Goal: Complete application form

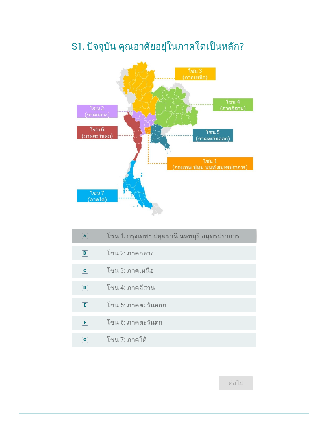
click at [236, 240] on div "radio_button_unchecked โซน 1: กรุงเทพฯ ปทุมธานี นนทบุรี สมุทรปราการ" at bounding box center [176, 236] width 138 height 8
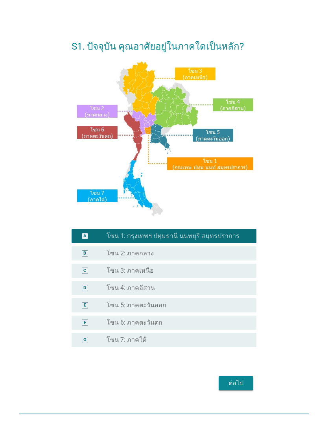
click at [233, 388] on div "ต่อไป" at bounding box center [236, 383] width 22 height 9
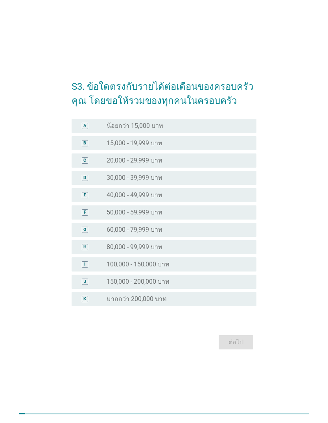
click at [220, 254] on div "H radio_button_unchecked 80,000 - 99,999 บาท" at bounding box center [164, 247] width 185 height 14
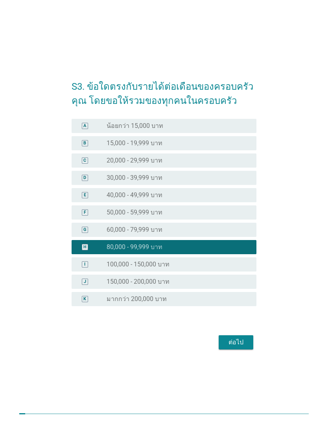
click at [237, 347] on div "ต่อไป" at bounding box center [236, 342] width 22 height 9
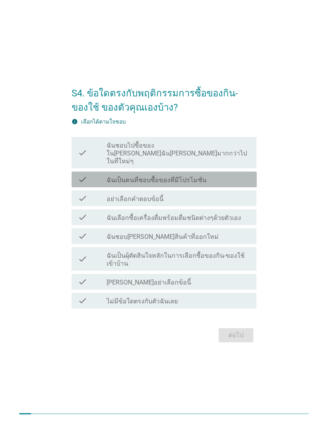
click at [233, 184] on div "check_box_outline_blank ฉันเป็นคนที่ชอบซื้อของที่มีโปรโมชั่น" at bounding box center [179, 179] width 144 height 9
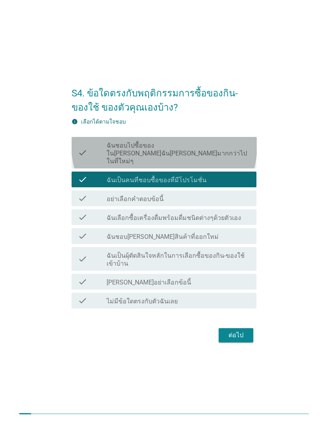
click at [244, 164] on label "ฉันชอบไปซื้อของใน[PERSON_NAME]ฉัน[PERSON_NAME]มากกว่าไปในที่ใหม่ๆ" at bounding box center [179, 154] width 144 height 24
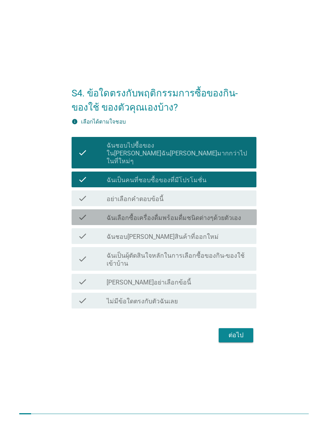
click at [243, 222] on div "check_box_outline_blank ฉันเลือกซื้อเครื่องดื่มพร้อมดื่มชนิดต่างๆด้วยตัวเอง" at bounding box center [179, 217] width 144 height 9
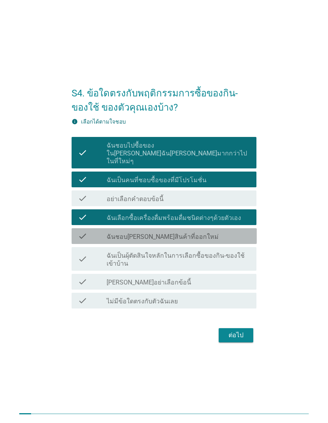
click at [239, 241] on div "check_box_outline_blank ฉันชอบ[PERSON_NAME]สินค้าที่ออกใหม่" at bounding box center [179, 235] width 144 height 9
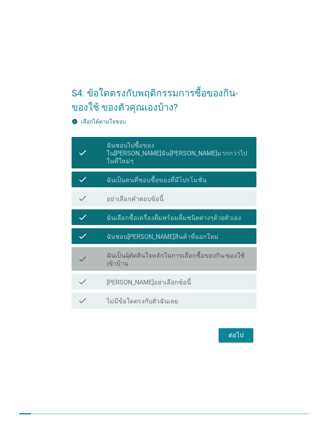
click at [241, 265] on label "ฉันเป็นผุ้ตัดสินใจหลักในการเลือกซื้อของกิน-ของใช้เข้าบ้าน" at bounding box center [179, 260] width 144 height 16
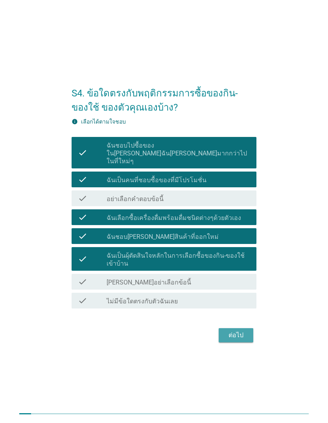
click at [250, 342] on button "ต่อไป" at bounding box center [236, 335] width 35 height 14
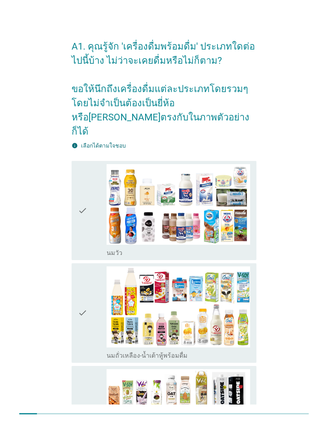
scroll to position [2, 0]
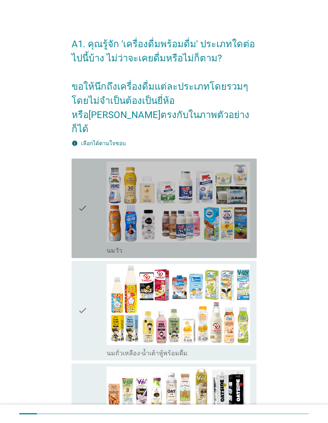
click at [231, 215] on img at bounding box center [179, 202] width 144 height 81
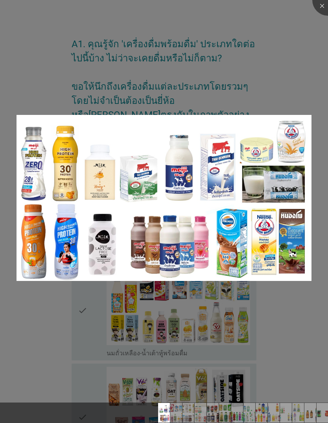
click at [310, 81] on div at bounding box center [164, 211] width 328 height 423
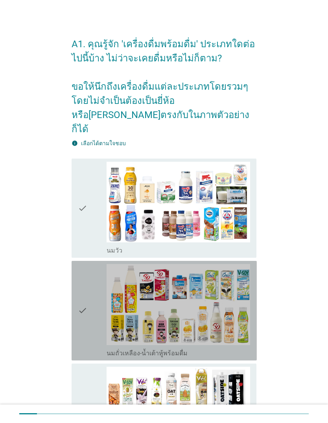
click at [80, 323] on icon "check" at bounding box center [82, 310] width 9 height 93
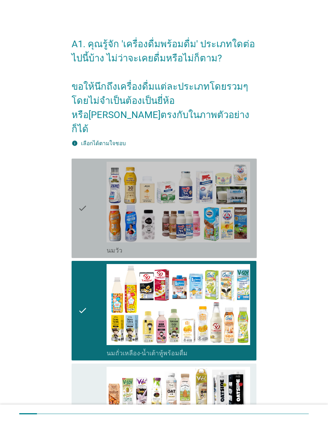
click at [87, 224] on div "check" at bounding box center [92, 208] width 29 height 93
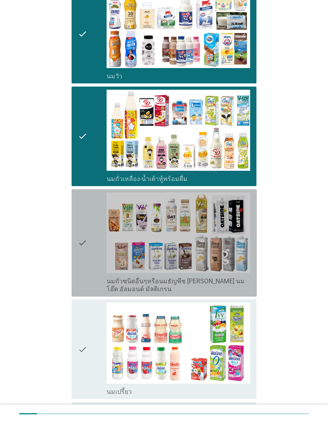
click at [87, 238] on icon "check" at bounding box center [82, 242] width 9 height 101
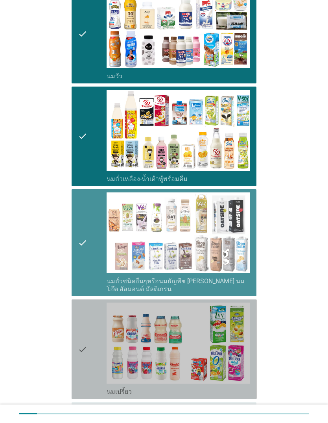
click at [87, 349] on div "check" at bounding box center [92, 349] width 29 height 93
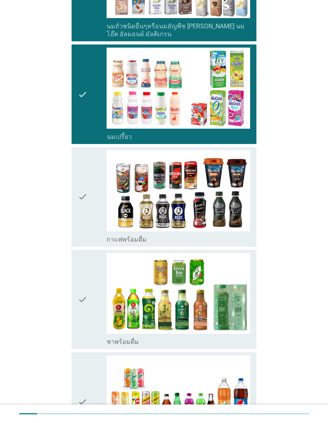
scroll to position [432, 0]
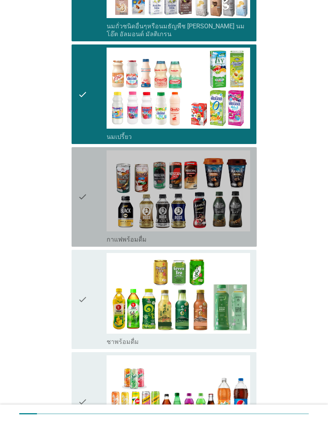
click at [92, 210] on div "check" at bounding box center [92, 196] width 29 height 93
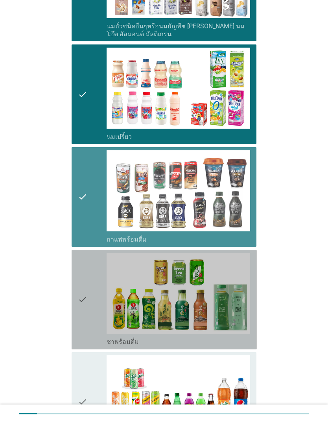
click at [83, 298] on icon "check" at bounding box center [82, 299] width 9 height 93
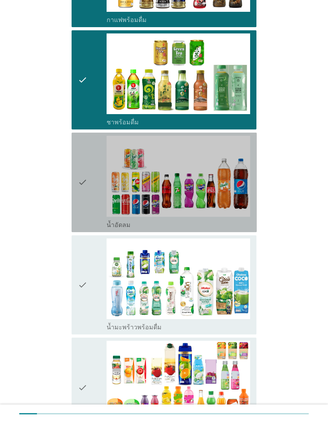
scroll to position [651, 0]
click at [86, 189] on icon "check" at bounding box center [82, 182] width 9 height 93
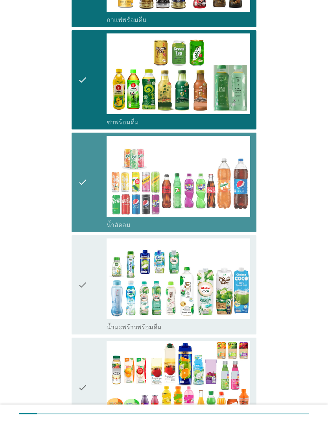
click at [88, 277] on div "check" at bounding box center [92, 285] width 29 height 93
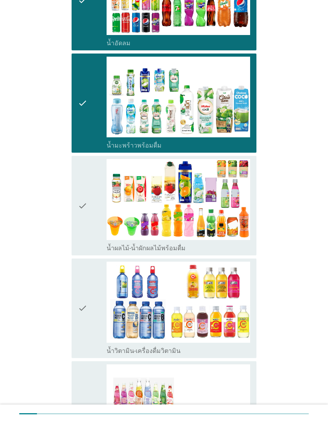
scroll to position [835, 0]
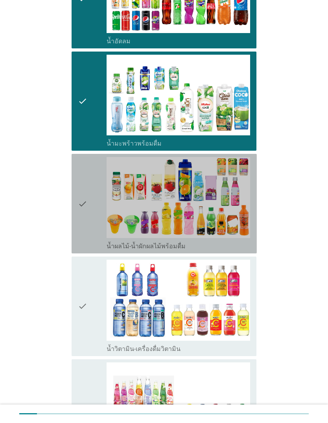
click at [88, 220] on div "check" at bounding box center [92, 203] width 29 height 93
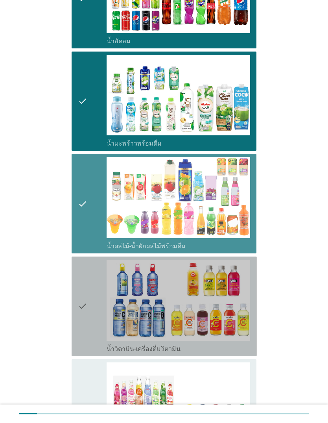
click at [83, 301] on icon "check" at bounding box center [82, 306] width 9 height 93
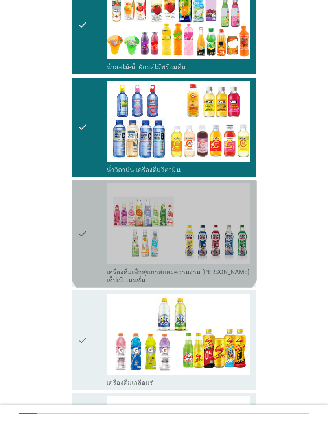
scroll to position [1019, 0]
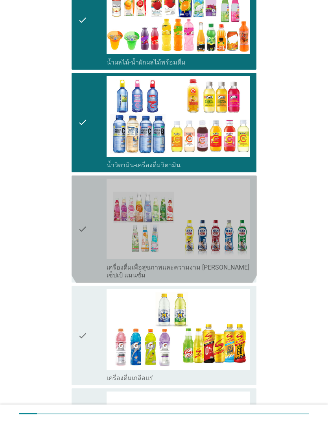
click at [86, 242] on icon "check" at bounding box center [82, 229] width 9 height 101
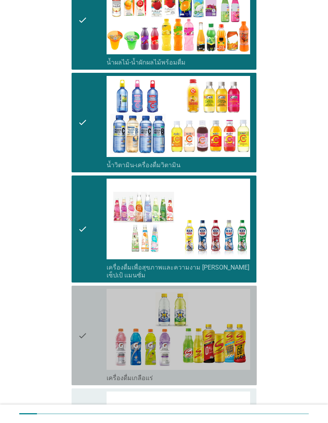
click at [85, 344] on icon "check" at bounding box center [82, 335] width 9 height 93
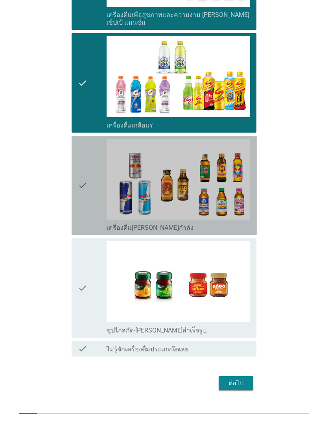
scroll to position [1242, 0]
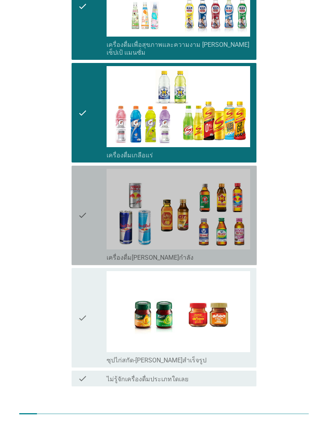
click at [92, 289] on div "check" at bounding box center [92, 317] width 29 height 93
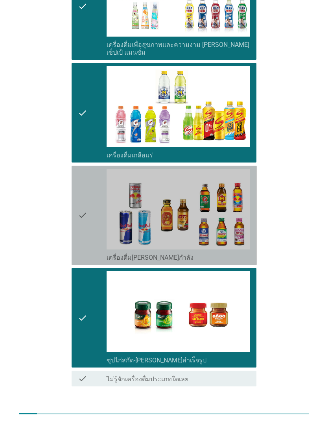
click at [85, 208] on icon "check" at bounding box center [82, 215] width 9 height 93
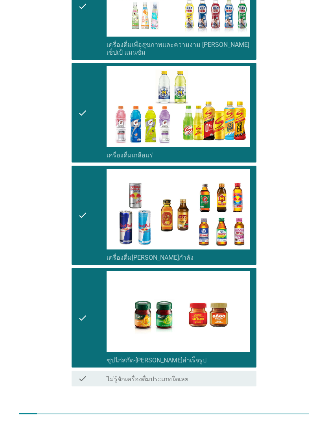
click at [240, 409] on div "ต่อไป" at bounding box center [236, 413] width 22 height 9
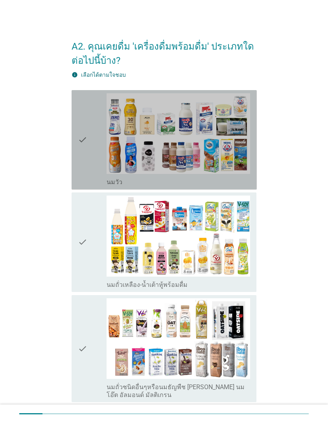
click at [87, 146] on div "check" at bounding box center [92, 139] width 29 height 93
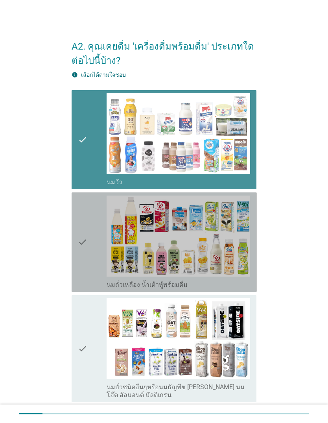
click at [84, 251] on icon "check" at bounding box center [82, 242] width 9 height 93
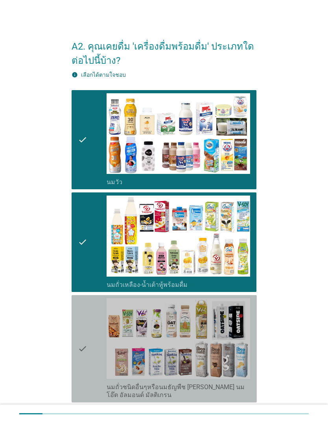
click at [83, 345] on icon "check" at bounding box center [82, 348] width 9 height 101
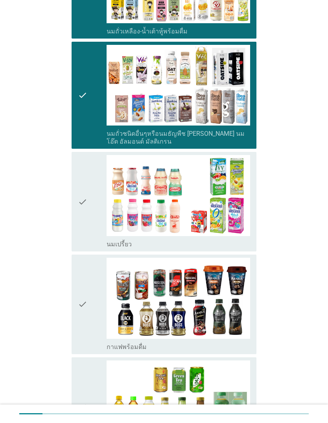
scroll to position [255, 0]
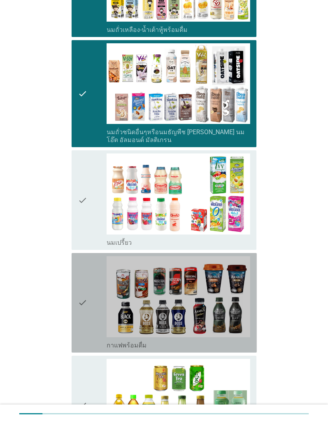
click at [87, 310] on icon "check" at bounding box center [82, 302] width 9 height 93
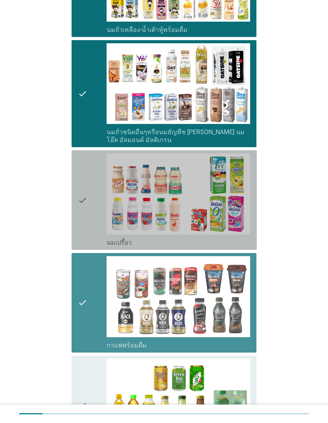
click at [90, 218] on div "check" at bounding box center [92, 199] width 29 height 93
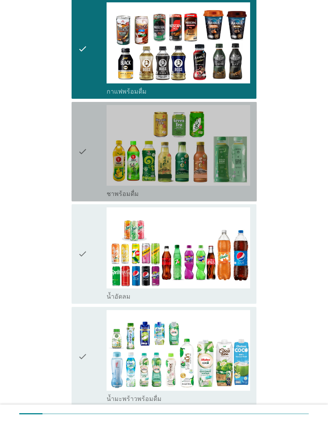
scroll to position [509, 0]
click at [96, 160] on div "check" at bounding box center [92, 151] width 29 height 93
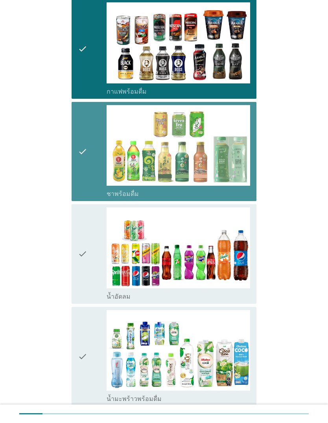
click at [92, 264] on div "check" at bounding box center [92, 253] width 29 height 93
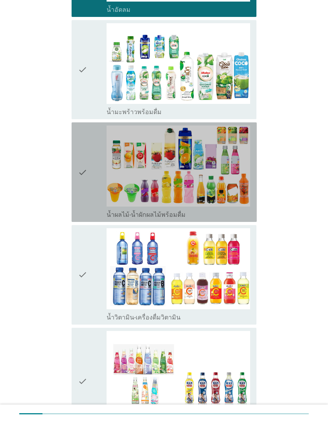
scroll to position [823, 0]
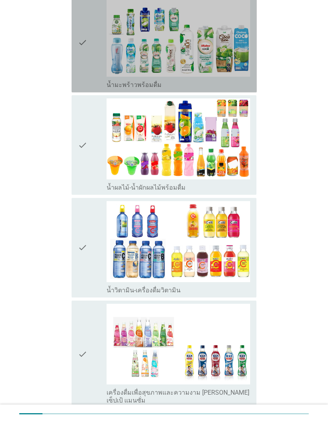
click at [90, 70] on div "check" at bounding box center [92, 42] width 29 height 93
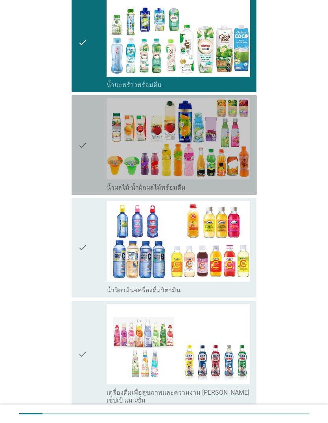
click at [85, 158] on icon "check" at bounding box center [82, 144] width 9 height 93
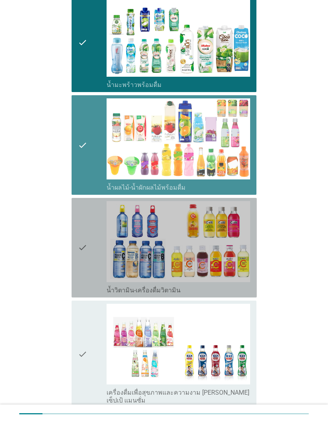
click at [87, 254] on div "check" at bounding box center [92, 247] width 29 height 93
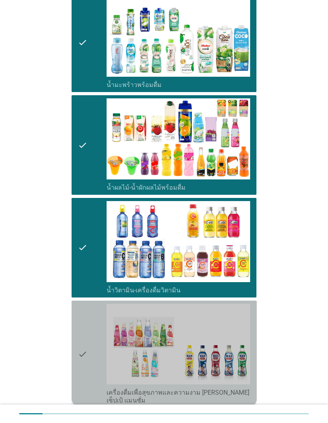
click at [88, 342] on div "check" at bounding box center [92, 354] width 29 height 101
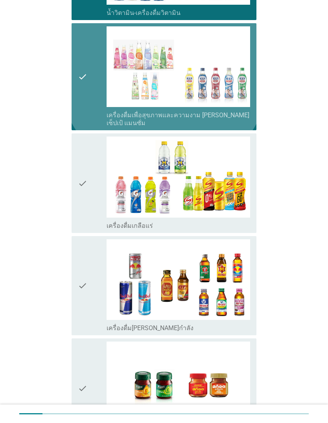
scroll to position [1110, 0]
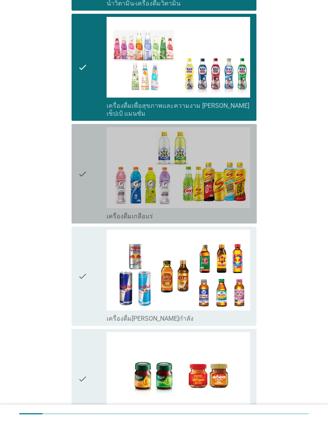
click at [98, 185] on div "check" at bounding box center [92, 173] width 29 height 93
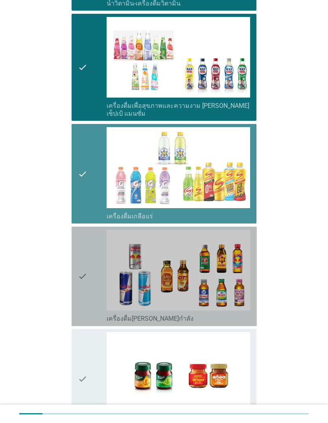
click at [90, 268] on div "check" at bounding box center [92, 276] width 29 height 93
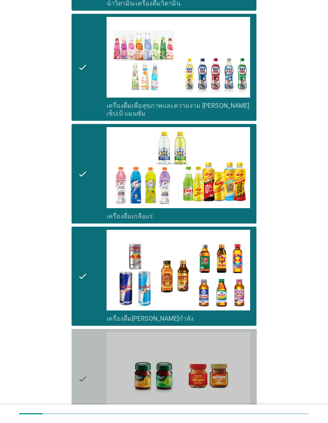
click at [91, 358] on div "check" at bounding box center [92, 378] width 29 height 93
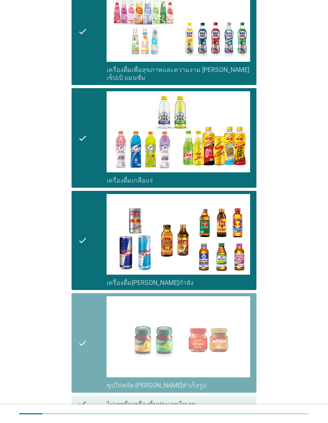
scroll to position [1185, 0]
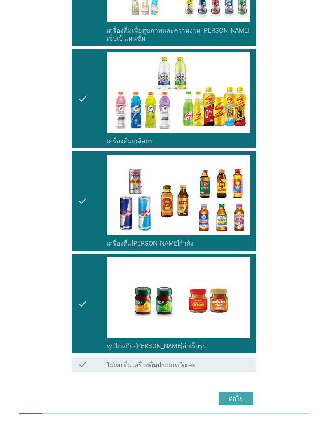
click at [241, 394] on div "ต่อไป" at bounding box center [236, 398] width 22 height 9
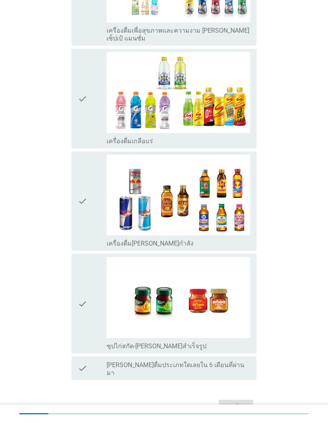
scroll to position [0, 0]
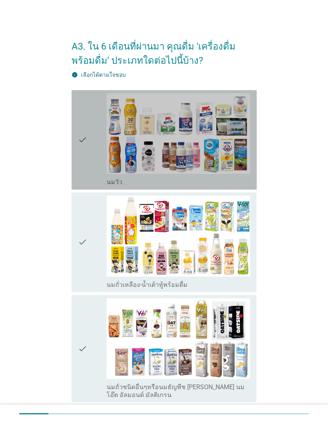
click at [90, 145] on div "check" at bounding box center [92, 139] width 29 height 93
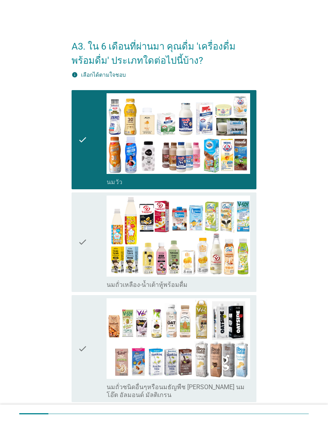
click at [88, 256] on div "check" at bounding box center [92, 242] width 29 height 93
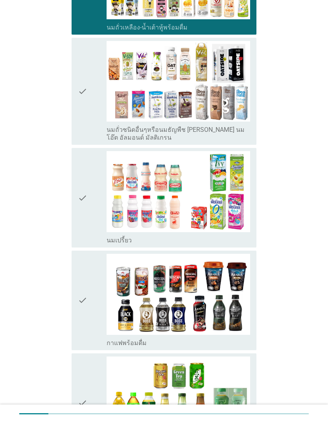
scroll to position [259, 0]
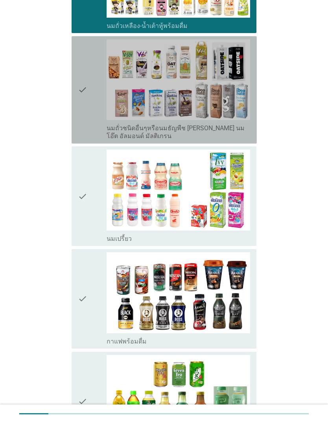
click at [90, 120] on div "check" at bounding box center [92, 89] width 29 height 101
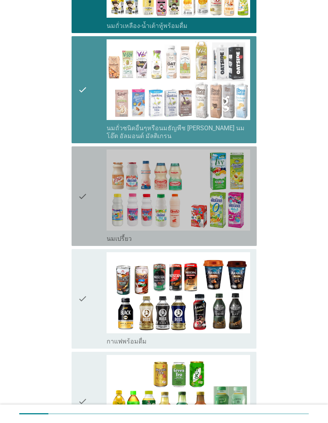
click at [88, 214] on div "check" at bounding box center [92, 196] width 29 height 93
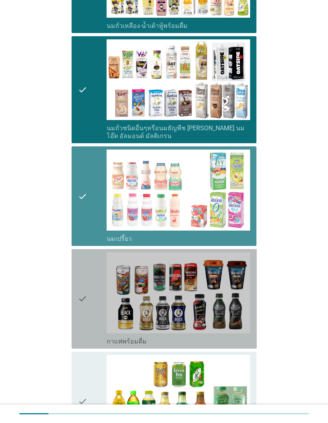
click at [89, 300] on div "check" at bounding box center [92, 298] width 29 height 93
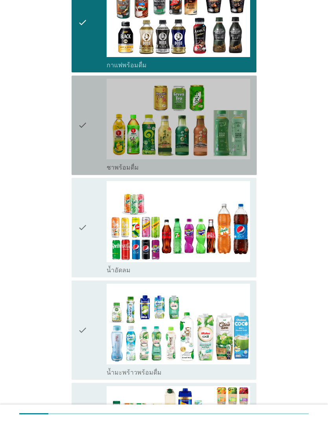
scroll to position [540, 0]
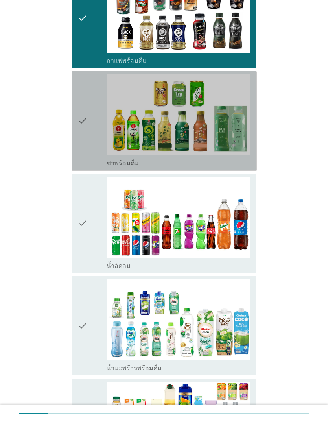
click at [92, 147] on div "check" at bounding box center [92, 120] width 29 height 93
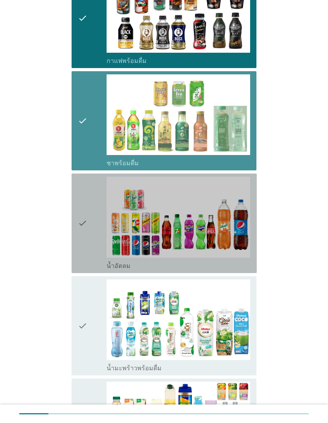
click at [89, 229] on div "check" at bounding box center [92, 223] width 29 height 93
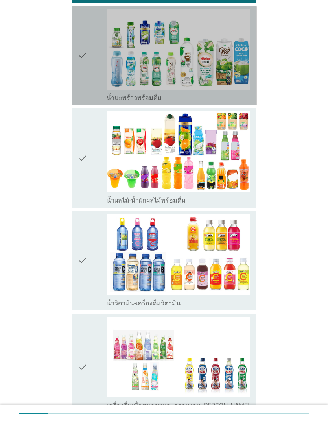
scroll to position [812, 0]
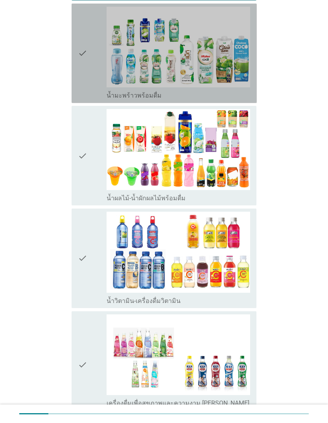
click at [88, 80] on div "check" at bounding box center [92, 53] width 29 height 93
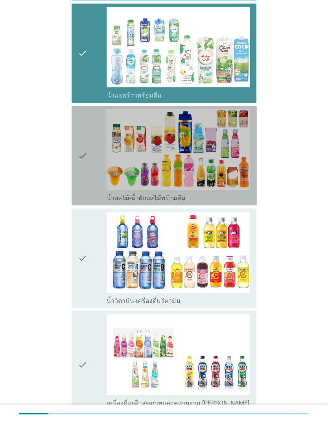
click at [88, 181] on div "check" at bounding box center [92, 155] width 29 height 93
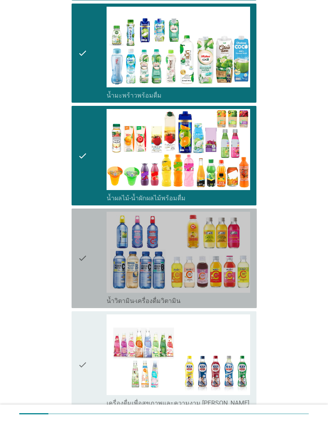
click at [92, 257] on div "check" at bounding box center [92, 258] width 29 height 93
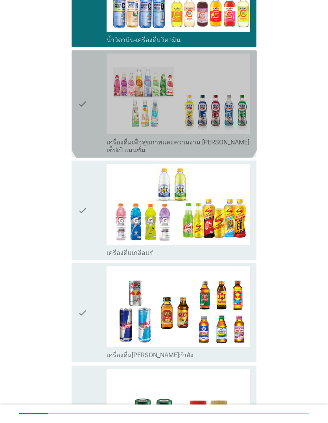
scroll to position [1073, 0]
click at [98, 129] on div "check" at bounding box center [92, 104] width 29 height 101
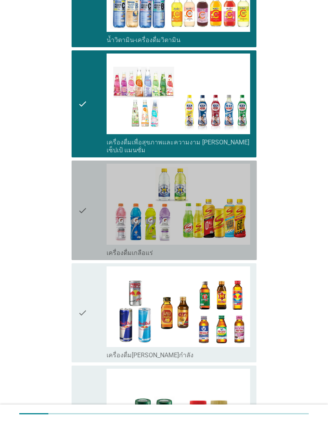
click at [91, 223] on div "check" at bounding box center [92, 210] width 29 height 93
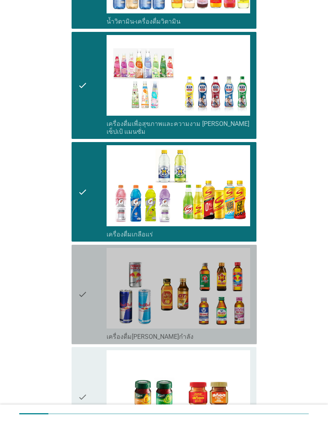
scroll to position [1185, 0]
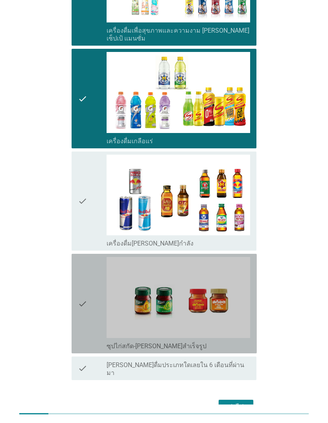
click at [85, 298] on icon "check" at bounding box center [82, 303] width 9 height 93
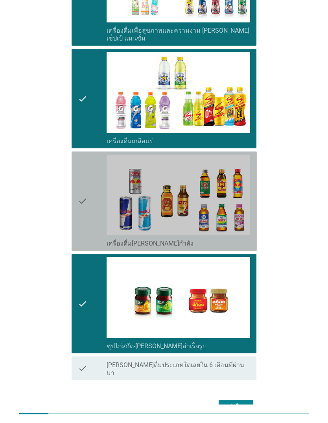
click at [97, 212] on div "check" at bounding box center [92, 201] width 29 height 93
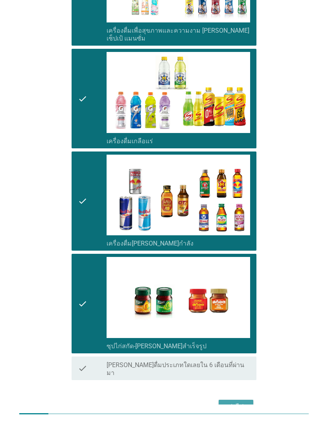
click at [239, 402] on div "ต่อไป" at bounding box center [236, 406] width 22 height 9
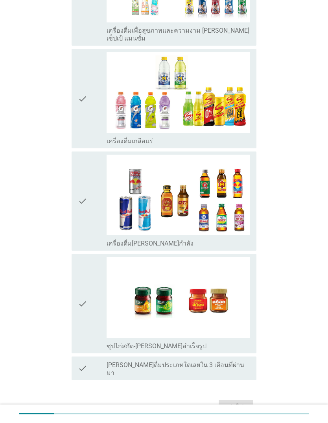
scroll to position [0, 0]
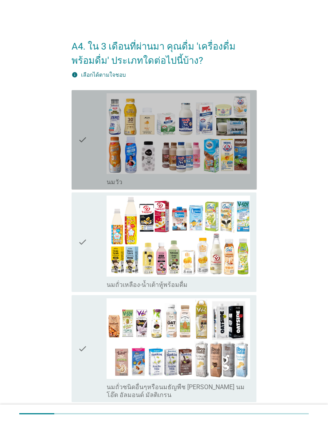
click at [89, 157] on div "check" at bounding box center [92, 139] width 29 height 93
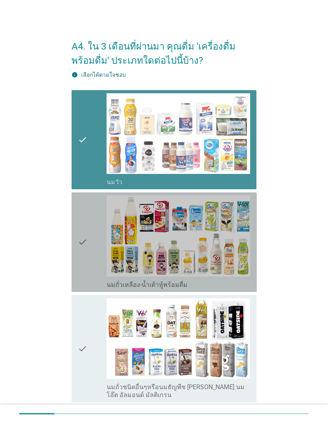
click at [92, 248] on div "check" at bounding box center [92, 242] width 29 height 93
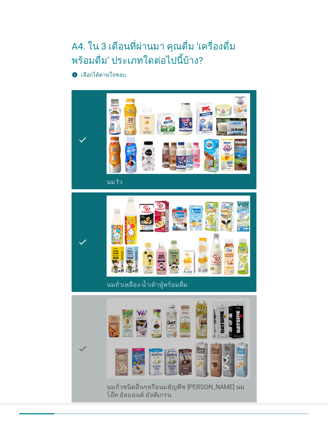
click at [92, 337] on div "check" at bounding box center [92, 348] width 29 height 101
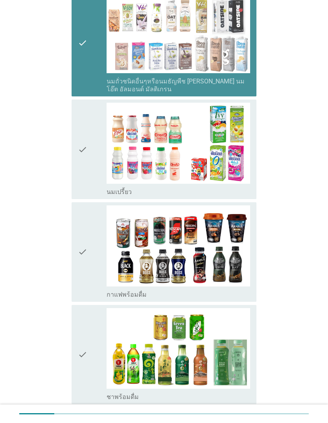
scroll to position [306, 0]
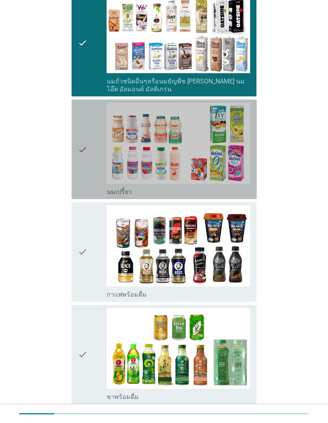
click at [94, 164] on div "check" at bounding box center [92, 149] width 29 height 93
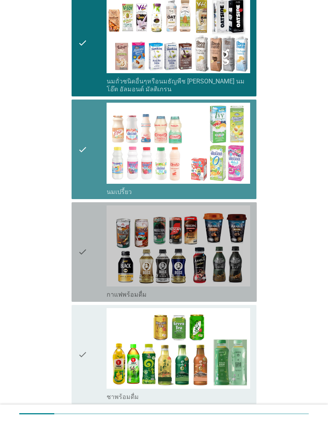
click at [93, 251] on div "check" at bounding box center [92, 251] width 29 height 93
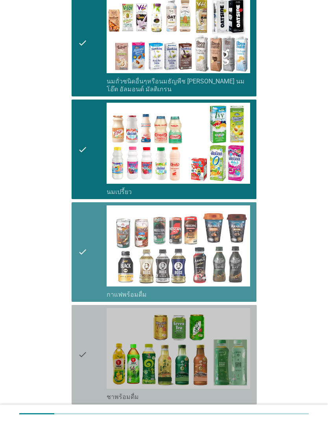
click at [87, 343] on div "check" at bounding box center [92, 354] width 29 height 93
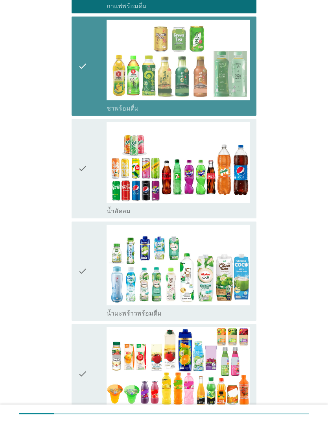
scroll to position [631, 0]
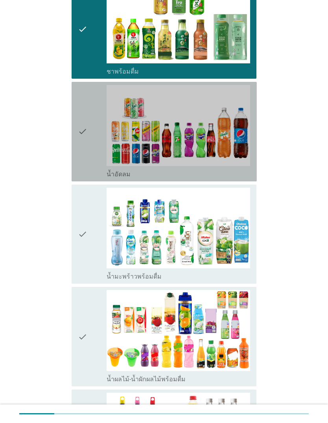
click at [97, 145] on div "check" at bounding box center [92, 131] width 29 height 93
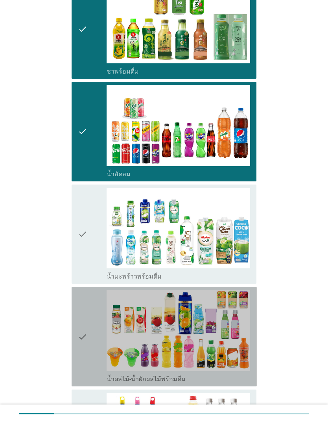
click at [86, 353] on icon "check" at bounding box center [82, 336] width 9 height 93
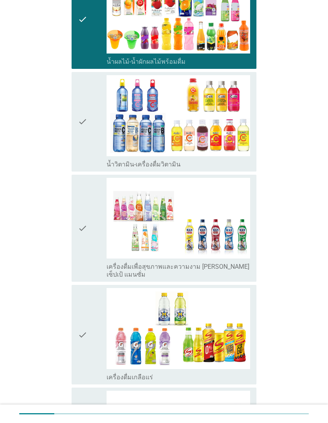
scroll to position [949, 0]
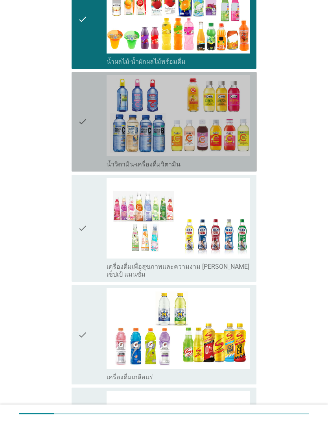
click at [92, 137] on div "check" at bounding box center [92, 121] width 29 height 93
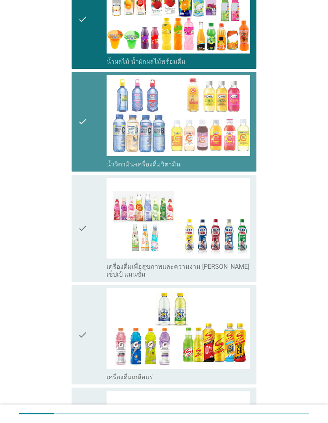
click at [86, 227] on icon "check" at bounding box center [82, 228] width 9 height 101
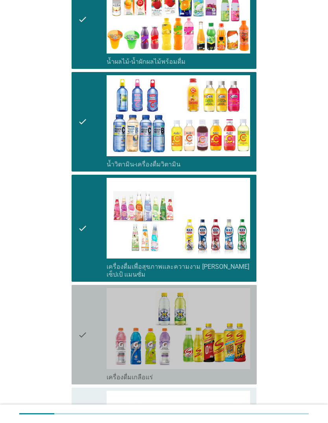
click at [91, 340] on div "check" at bounding box center [92, 334] width 29 height 93
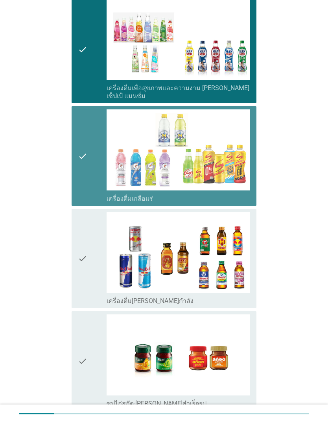
scroll to position [1185, 0]
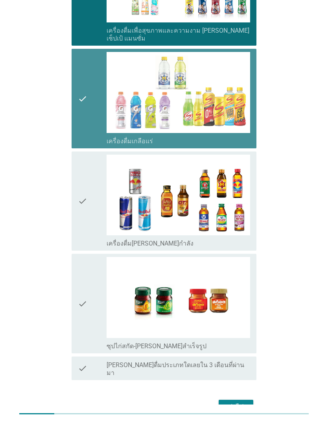
click at [93, 105] on div "check" at bounding box center [92, 98] width 29 height 93
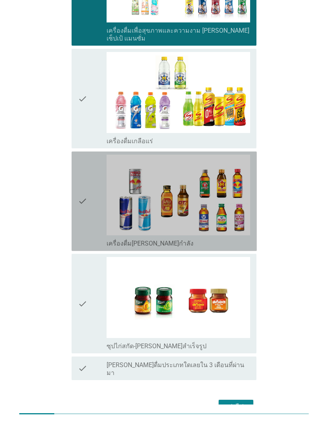
click at [91, 207] on div "check" at bounding box center [92, 201] width 29 height 93
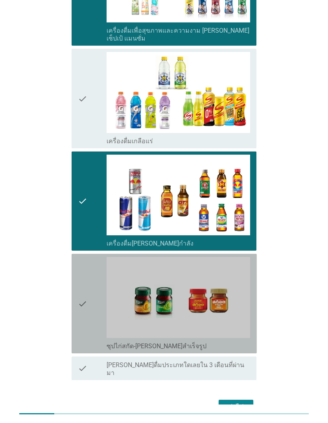
click at [81, 301] on icon "check" at bounding box center [82, 303] width 9 height 93
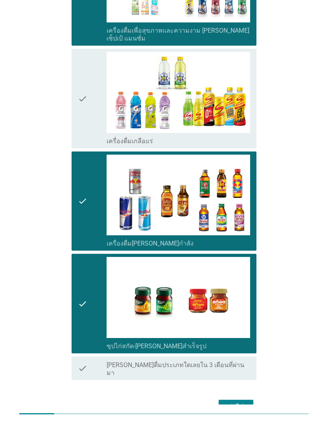
click at [229, 402] on div "ต่อไป" at bounding box center [236, 406] width 22 height 9
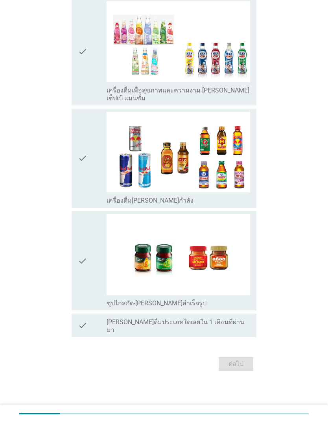
scroll to position [0, 0]
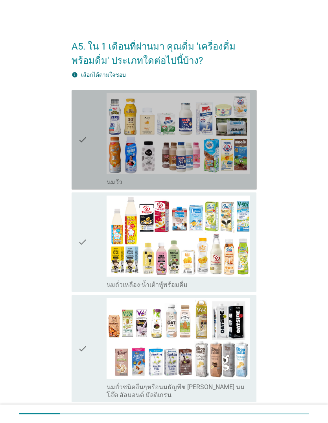
click at [91, 146] on div "check" at bounding box center [92, 139] width 29 height 93
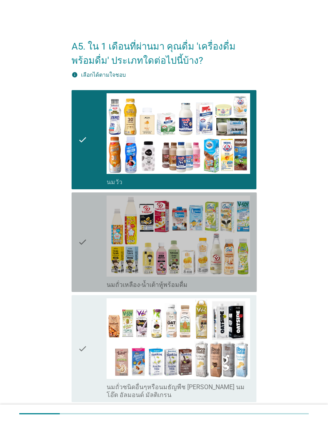
click at [91, 244] on div "check" at bounding box center [92, 242] width 29 height 93
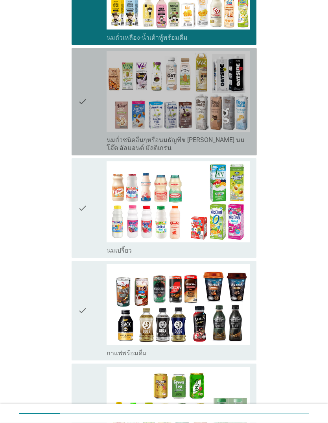
scroll to position [248, 0]
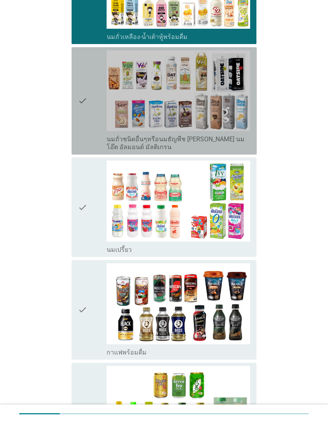
click at [104, 126] on div "check" at bounding box center [92, 100] width 29 height 101
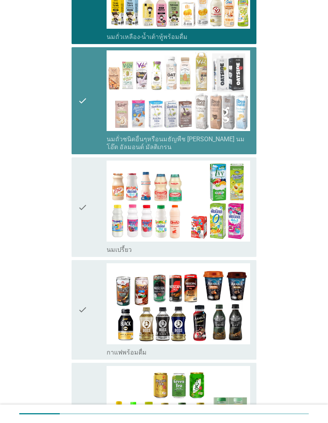
click at [98, 212] on div "check" at bounding box center [92, 207] width 29 height 93
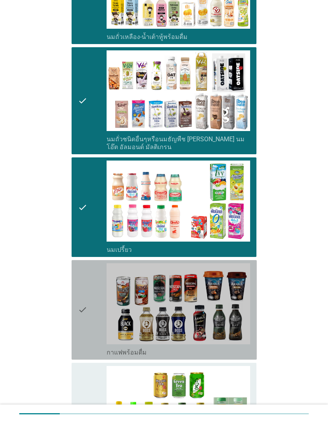
click at [98, 292] on div "check" at bounding box center [92, 309] width 29 height 93
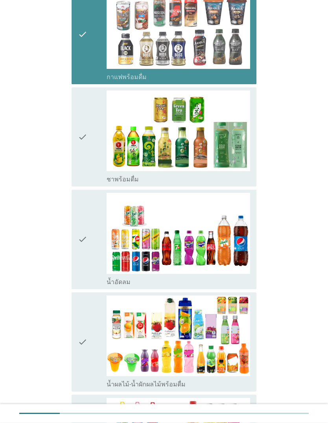
scroll to position [526, 0]
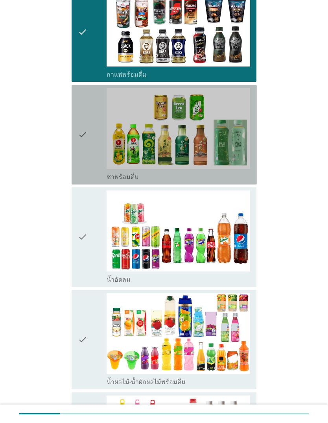
click at [94, 146] on div "check" at bounding box center [92, 134] width 29 height 93
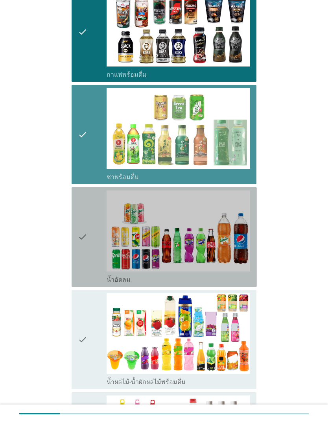
click at [91, 250] on div "check" at bounding box center [92, 236] width 29 height 93
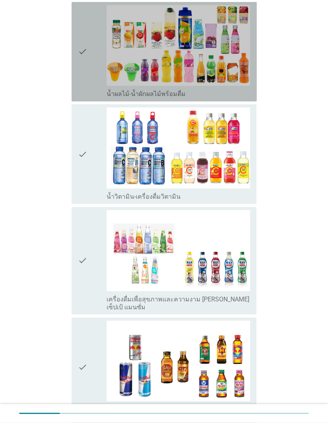
scroll to position [825, 0]
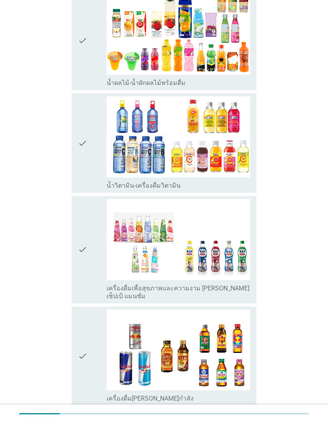
click at [89, 73] on div "check" at bounding box center [92, 40] width 29 height 93
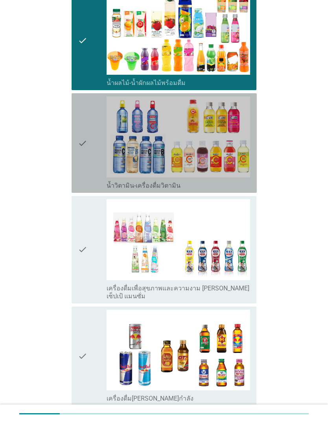
click at [88, 163] on div "check" at bounding box center [92, 142] width 29 height 93
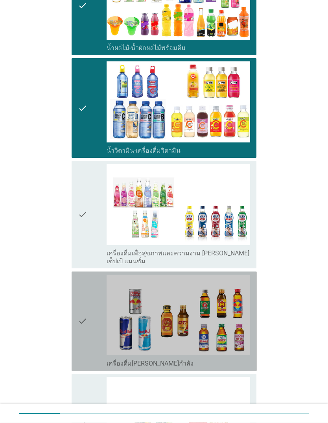
scroll to position [980, 0]
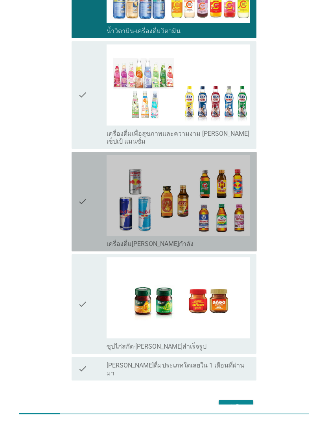
click at [92, 206] on div "check" at bounding box center [92, 201] width 29 height 93
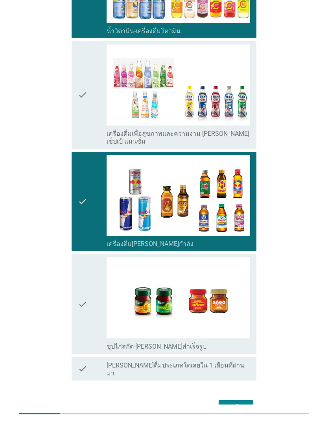
click at [239, 403] on div "ต่อไป" at bounding box center [236, 407] width 22 height 9
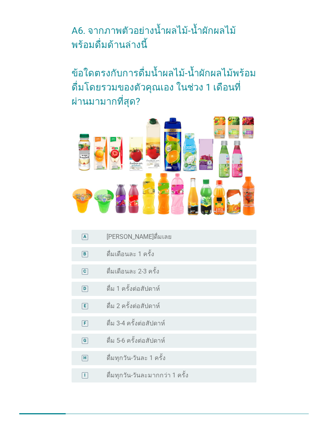
scroll to position [41, 0]
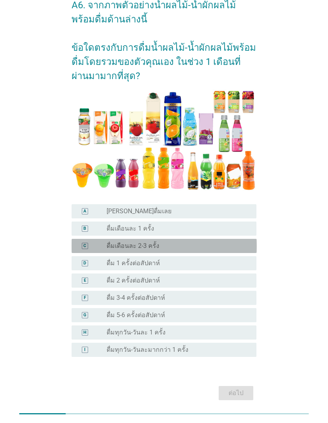
click at [227, 250] on div "radio_button_unchecked ดื่มเดือนละ 2-3 ครั้ง" at bounding box center [176, 246] width 138 height 8
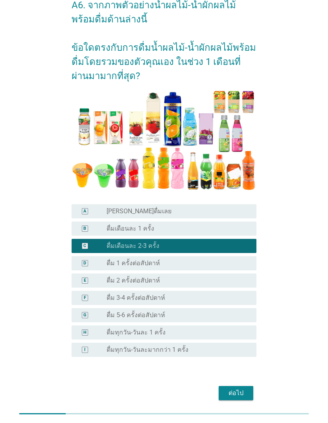
click at [244, 389] on div "ต่อไป" at bounding box center [236, 392] width 22 height 9
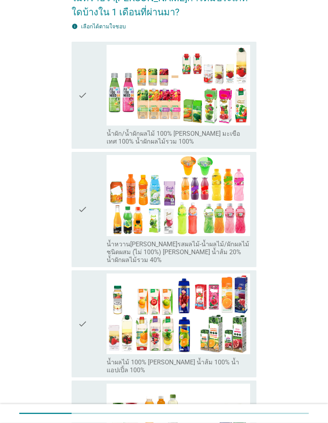
scroll to position [91, 0]
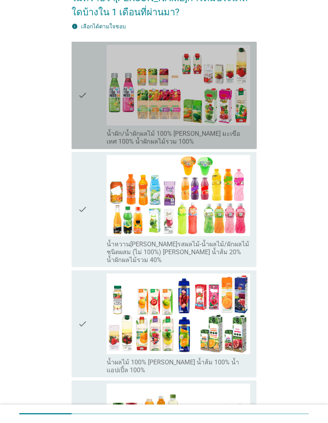
click at [87, 131] on div "check" at bounding box center [92, 95] width 29 height 101
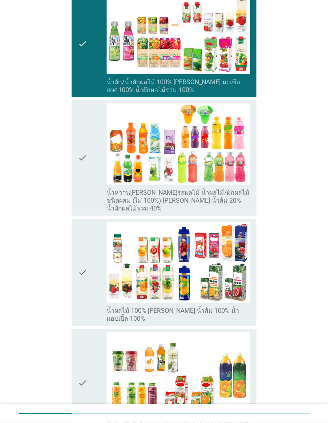
scroll to position [143, 0]
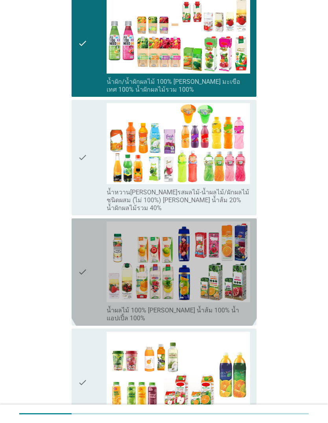
click at [86, 279] on icon "check" at bounding box center [82, 272] width 9 height 101
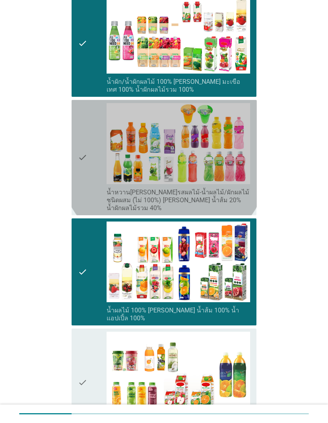
click at [92, 186] on div "check" at bounding box center [92, 157] width 29 height 109
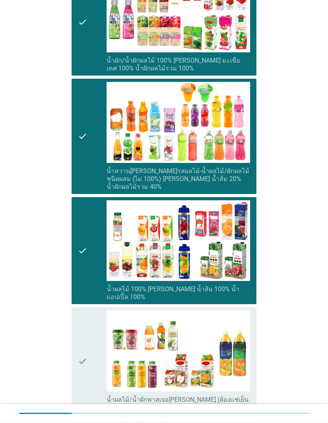
scroll to position [227, 0]
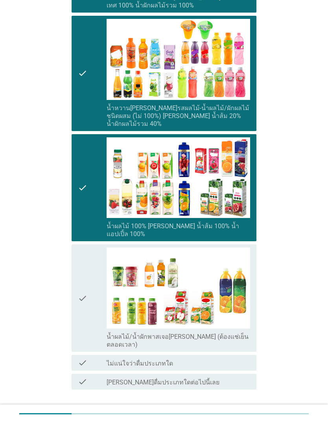
click at [240, 412] on div "ต่อไป" at bounding box center [236, 416] width 22 height 9
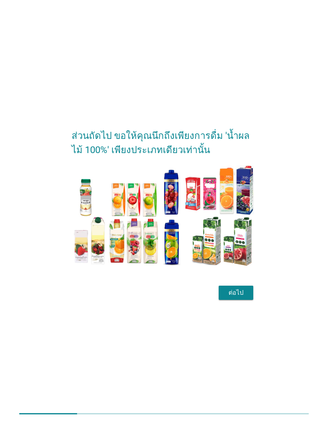
click at [248, 300] on button "ต่อไป" at bounding box center [236, 293] width 35 height 14
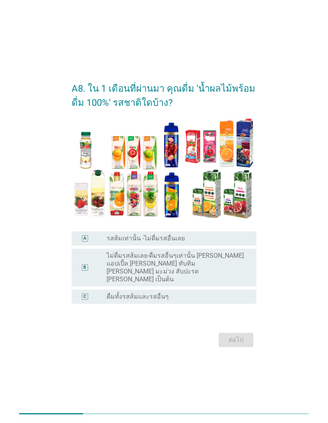
click at [226, 304] on div "C radio_button_unchecked ดื่มทั้งรสส้มและรสอื่นๆ" at bounding box center [164, 297] width 185 height 14
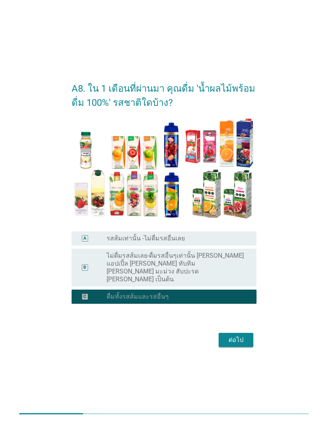
click at [243, 345] on div "ต่อไป" at bounding box center [236, 339] width 22 height 9
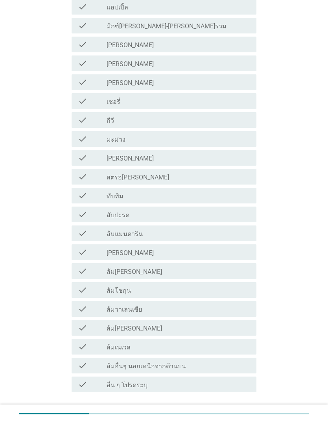
scroll to position [239, 0]
click at [194, 271] on div "check_box_outline_blank ส้ม[PERSON_NAME]" at bounding box center [179, 270] width 144 height 9
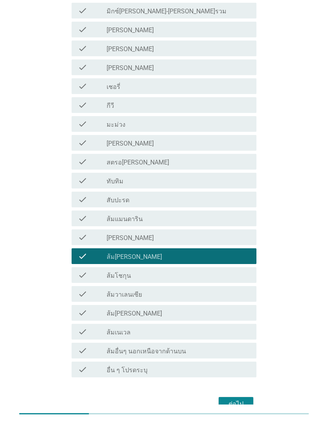
scroll to position [249, 0]
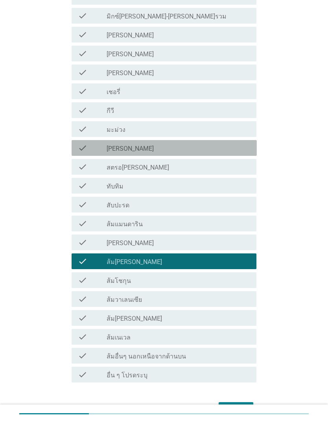
click at [235, 147] on div "check_box_outline_blank [PERSON_NAME]" at bounding box center [179, 147] width 144 height 9
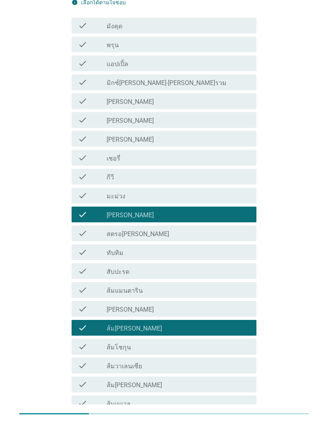
scroll to position [178, 0]
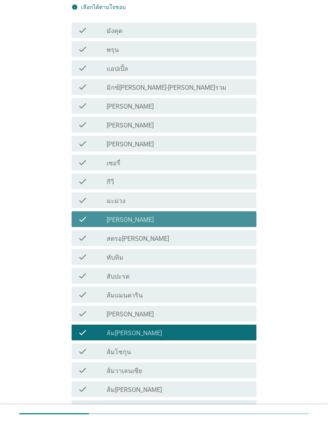
click at [226, 220] on div "check_box_outline_blank [PERSON_NAME]" at bounding box center [179, 218] width 144 height 9
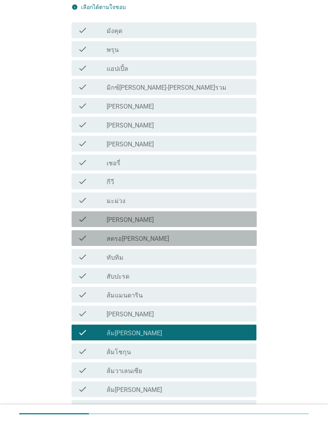
click at [214, 236] on div "check_box_outline_blank สตรอ[PERSON_NAME]" at bounding box center [179, 237] width 144 height 9
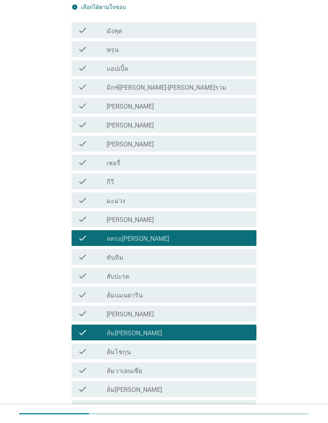
click at [212, 145] on div "check_box_outline_blank [PERSON_NAME]" at bounding box center [179, 143] width 144 height 9
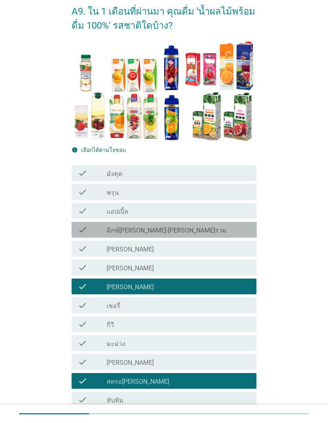
click at [224, 225] on div "check_box_outline_blank มิกซ์[PERSON_NAME]-[PERSON_NAME]รวม" at bounding box center [179, 229] width 144 height 9
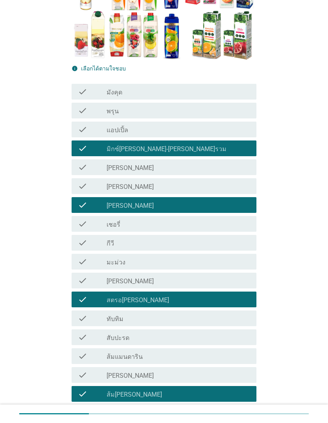
scroll to position [265, 0]
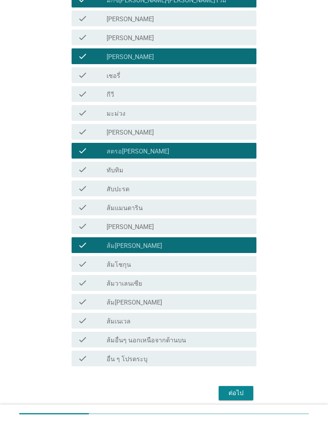
click at [242, 390] on div "ต่อไป" at bounding box center [236, 392] width 22 height 9
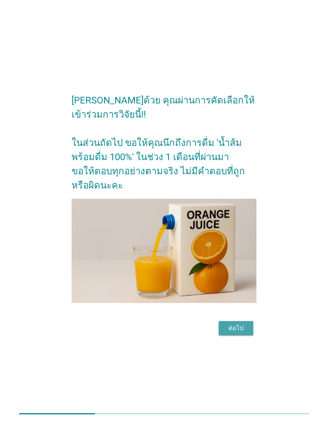
click at [247, 333] on div "ต่อไป" at bounding box center [236, 328] width 22 height 9
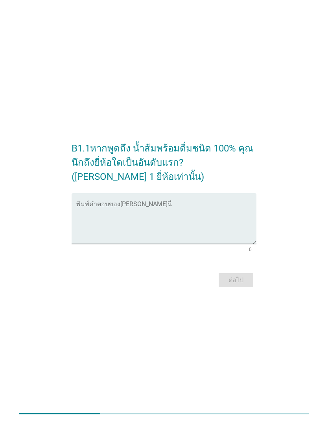
click at [233, 221] on textarea "พิมพ์คำตอบของคุณ ที่นี่" at bounding box center [166, 223] width 181 height 41
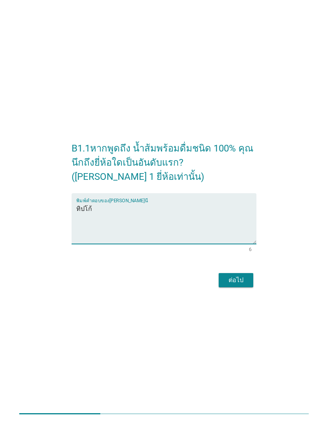
type textarea "ทิปโก้"
click at [295, 216] on div "B1.1หากพูดถึง น้ำส้มพร้อมดื่มชนิด 100% คุณนึกถึงยี่ห้อใดเป็นอันดับแรก? ([PERSON…" at bounding box center [164, 211] width 297 height 169
click at [242, 285] on div "ต่อไป" at bounding box center [236, 280] width 22 height 9
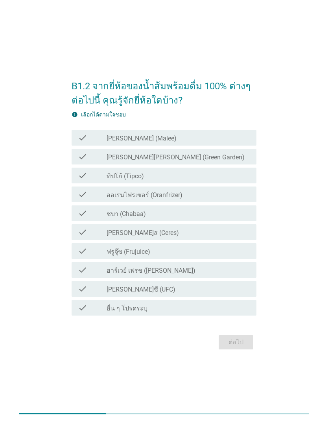
click at [232, 142] on div "check_box_outline_blank [PERSON_NAME] (Malee)" at bounding box center [179, 137] width 144 height 9
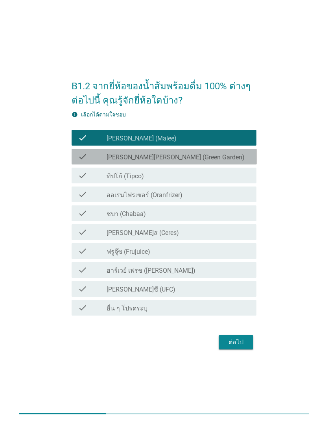
click at [226, 161] on div "check_box_outline_blank [PERSON_NAME][PERSON_NAME] (Green Garden)" at bounding box center [179, 156] width 144 height 9
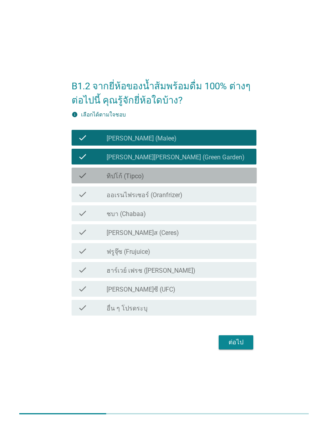
click at [221, 183] on div "check check_box_outline_blank ทิปโก้ (Tipco)" at bounding box center [164, 176] width 185 height 16
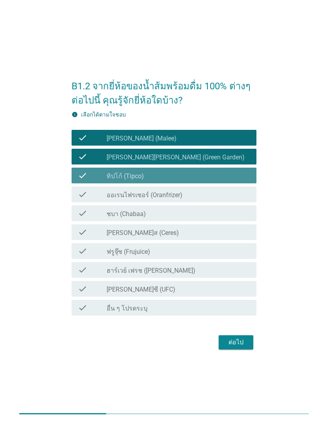
click at [216, 202] on div "check check_box_outline_blank ออเรนไฟรเซอร์ (Oranfrizer)" at bounding box center [164, 195] width 185 height 16
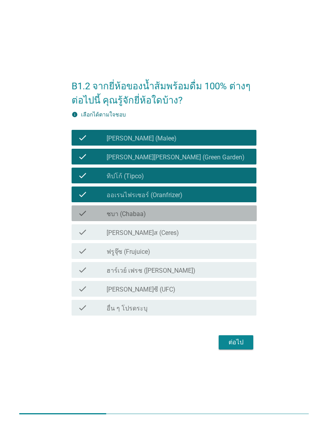
click at [210, 221] on div "check check_box_outline_blank ชบา (Chabaa)" at bounding box center [164, 213] width 185 height 16
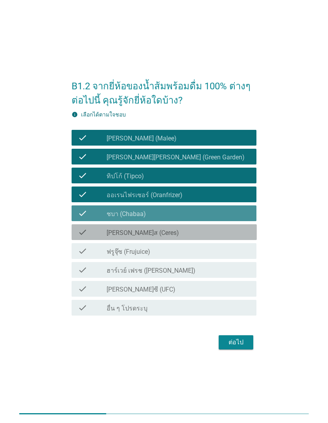
click at [202, 240] on div "check check_box_outline_blank [PERSON_NAME]ส (Ceres)" at bounding box center [164, 232] width 185 height 16
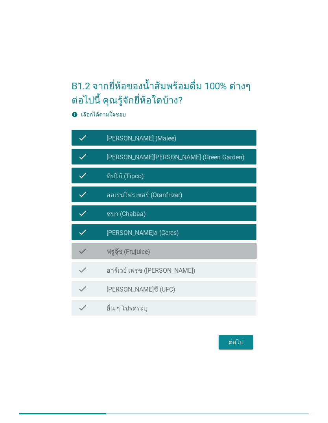
click at [195, 259] on div "check check_box_outline_blank ฟรูจุ๊ซ (Frujuice)" at bounding box center [164, 251] width 185 height 16
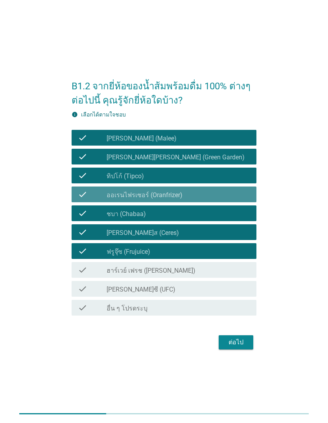
click at [227, 202] on div "check check_box_outline_blank ออเรนไฟรเซอร์ (Oranfrizer)" at bounding box center [164, 195] width 185 height 16
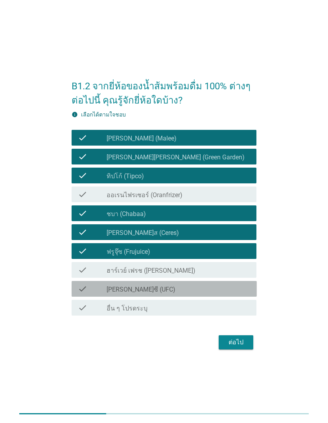
click at [202, 294] on div "check_box_outline_blank [PERSON_NAME]ซี (UFC)" at bounding box center [179, 288] width 144 height 9
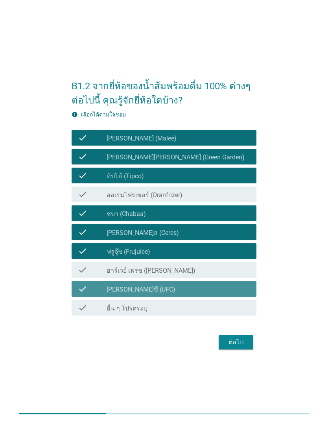
click at [243, 347] on div "ต่อไป" at bounding box center [236, 342] width 22 height 9
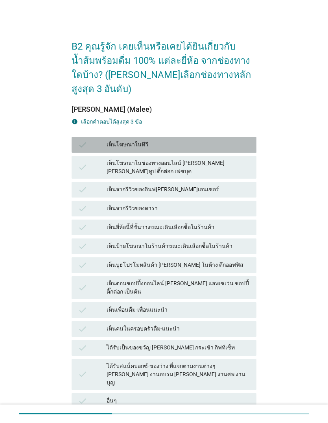
click at [238, 141] on div "check เห็นโฆษณาในทีวี" at bounding box center [164, 145] width 185 height 16
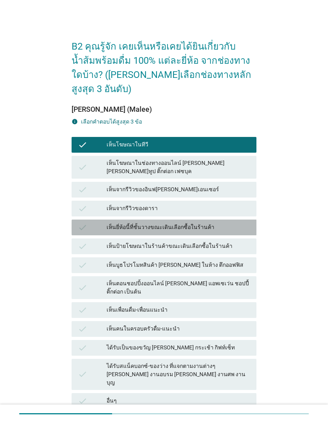
click at [230, 223] on div "เห็นยี่ห้อนี้ที่ชั้นวางขณะเดินเลือกซื้อในร้านค้า" at bounding box center [179, 227] width 144 height 9
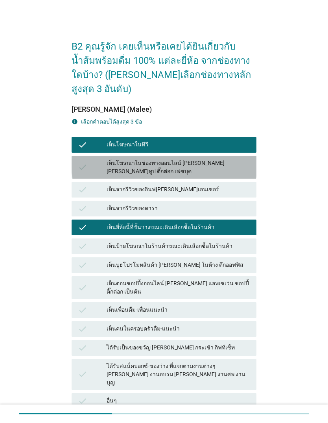
click at [237, 159] on div "เห็นโฆษณาในช่องทางออนไลน์ [PERSON_NAME] [PERSON_NAME]ทูป ติ๊กต่อก เฟซบุค" at bounding box center [179, 167] width 144 height 17
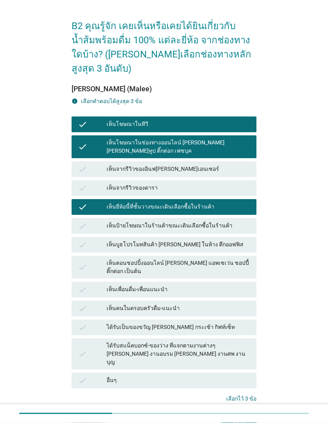
scroll to position [48, 0]
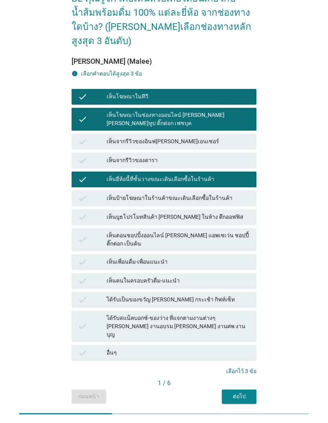
click at [246, 392] on div "ต่อไป" at bounding box center [239, 396] width 22 height 8
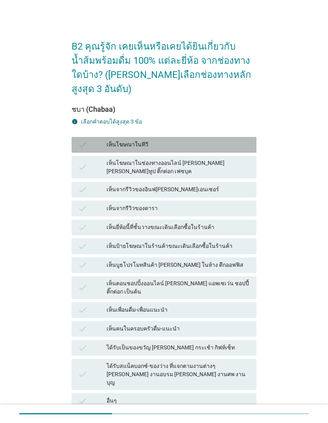
click at [236, 140] on div "เห็นโฆษณาในทีวี" at bounding box center [179, 144] width 144 height 9
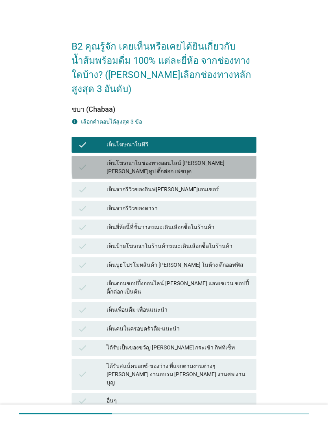
click at [239, 159] on div "เห็นโฆษณาในช่องทางออนไลน์ [PERSON_NAME] [PERSON_NAME]ทูป ติ๊กต่อก เฟซบุค" at bounding box center [179, 167] width 144 height 17
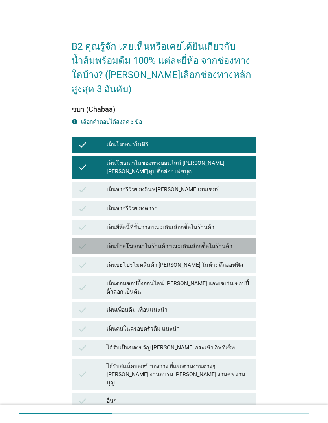
click at [225, 242] on div "เห็นป้ายโฆษณาในร้านค้าขณะเดินเลือกซื้อในร้านค้า" at bounding box center [179, 246] width 144 height 9
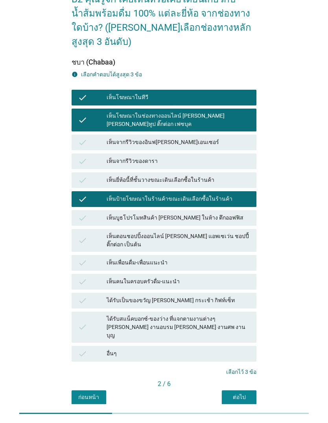
scroll to position [47, 0]
click at [252, 390] on button "ต่อไป" at bounding box center [239, 397] width 35 height 14
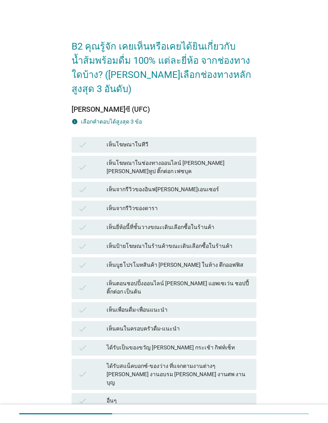
click at [240, 140] on div "เห็นโฆษณาในทีวี" at bounding box center [179, 144] width 144 height 9
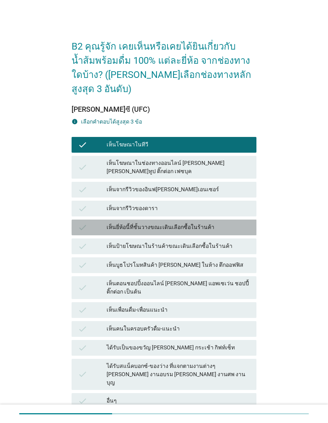
click at [218, 223] on div "เห็นยี่ห้อนี้ที่ชั้นวางขณะเดินเลือกซื้อในร้านค้า" at bounding box center [179, 227] width 144 height 9
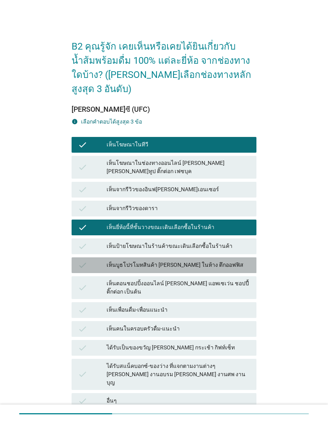
click at [227, 261] on div "เห็นบูธโปรโมทสินค้า [PERSON_NAME] ในห้าง ตึกออฟฟิส" at bounding box center [179, 265] width 144 height 9
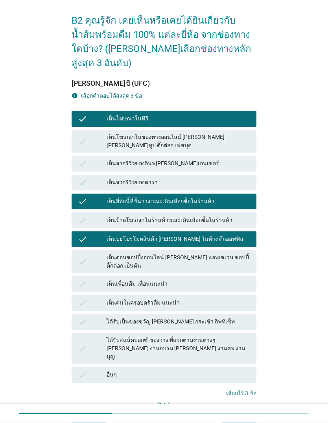
scroll to position [48, 0]
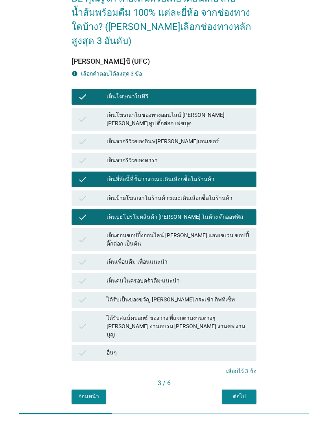
click at [246, 392] on div "ต่อไป" at bounding box center [239, 396] width 22 height 8
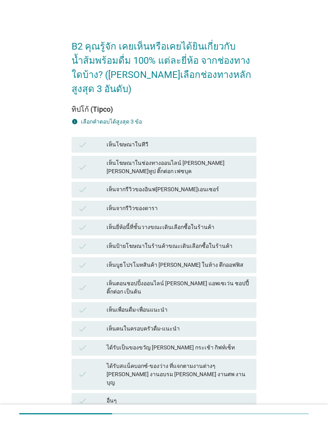
click at [240, 140] on div "เห็นโฆษณาในทีวี" at bounding box center [179, 144] width 144 height 9
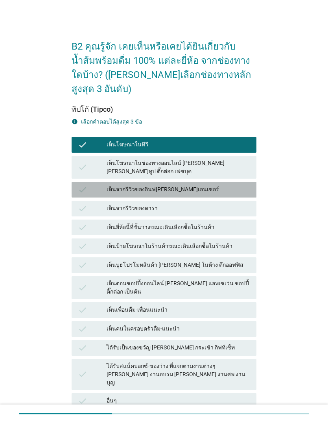
click at [220, 185] on div "เห็นจากรีวิวของอินฟ[PERSON_NAME]เอนเซอร์" at bounding box center [179, 189] width 144 height 9
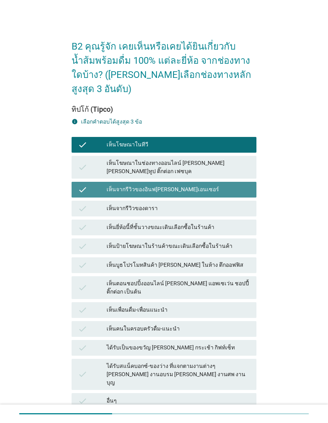
click at [230, 182] on div "check เห็นจากรีวิวของอินฟ[PERSON_NAME]เอนเซอร์" at bounding box center [164, 190] width 185 height 16
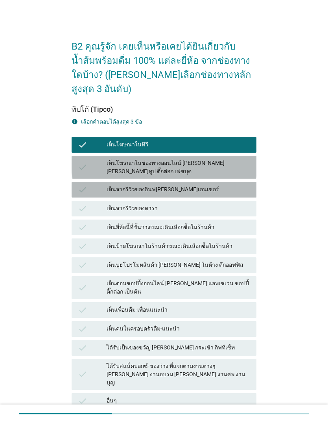
click at [239, 159] on div "เห็นโฆษณาในช่องทางออนไลน์ [PERSON_NAME] [PERSON_NAME]ทูป ติ๊กต่อก เฟซบุค" at bounding box center [179, 167] width 144 height 17
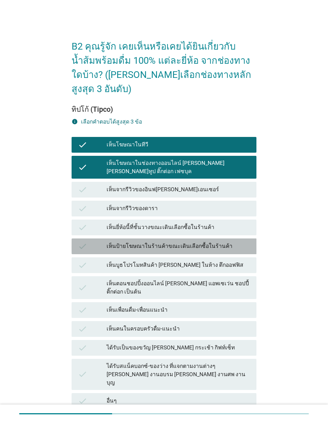
click at [230, 242] on div "เห็นป้ายโฆษณาในร้านค้าขณะเดินเลือกซื้อในร้านค้า" at bounding box center [179, 246] width 144 height 9
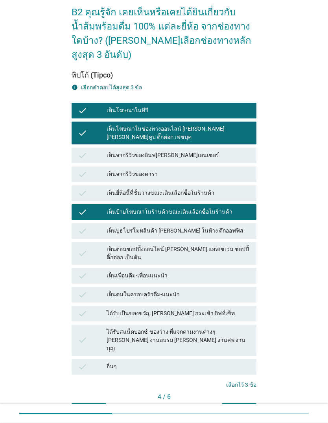
scroll to position [48, 0]
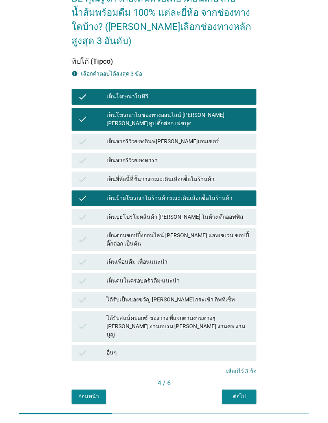
click at [249, 392] on div "ต่อไป" at bounding box center [239, 396] width 22 height 8
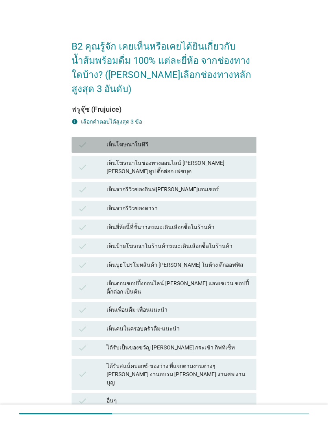
click at [235, 140] on div "เห็นโฆษณาในทีวี" at bounding box center [179, 144] width 144 height 9
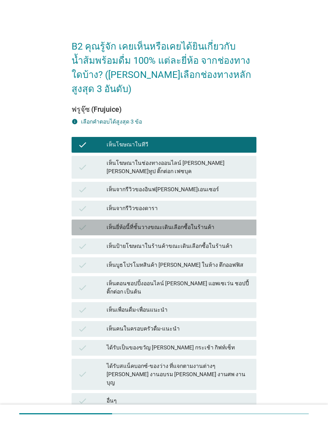
click at [222, 223] on div "เห็นยี่ห้อนี้ที่ชั้นวางขณะเดินเลือกซื้อในร้านค้า" at bounding box center [179, 227] width 144 height 9
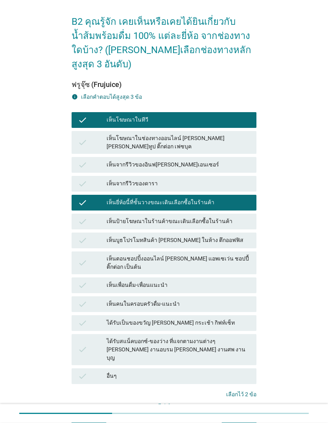
scroll to position [25, 0]
click at [240, 337] on div "ได้รับสแน็คบอกซ์-ของว่าง ที่แจกตามงานต่างๆ [PERSON_NAME] งานอบรม [PERSON_NAME] …" at bounding box center [179, 349] width 144 height 25
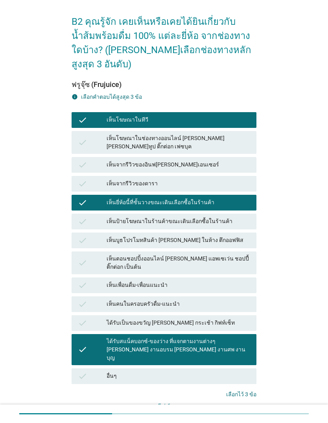
click at [249, 416] on div "ต่อไป" at bounding box center [239, 420] width 22 height 8
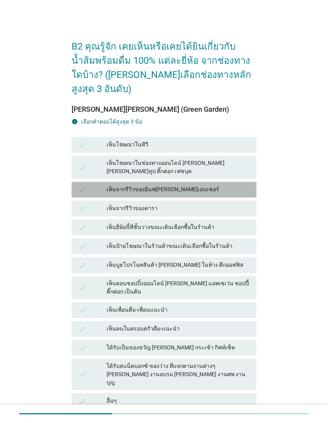
click at [235, 185] on div "เห็นจากรีวิวของอินฟ[PERSON_NAME]เอนเซอร์" at bounding box center [179, 189] width 144 height 9
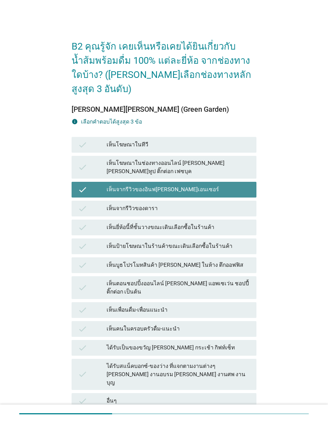
click at [231, 185] on div "เห็นจากรีวิวของอินฟ[PERSON_NAME]เอนเซอร์" at bounding box center [179, 189] width 144 height 9
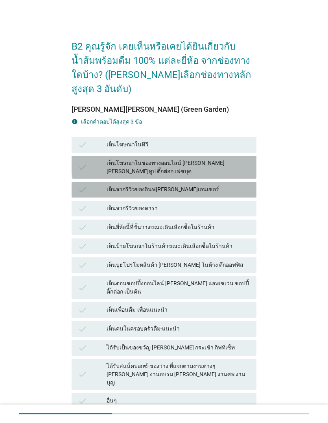
click at [233, 157] on div "check เห็นโฆษณาในช่องทางออนไลน์ [PERSON_NAME] [PERSON_NAME]ทูป ติ๊กต่อก เฟซบุค" at bounding box center [164, 167] width 185 height 23
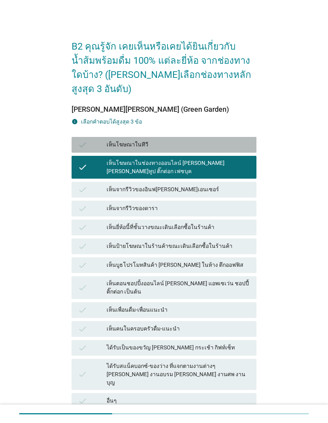
click at [237, 140] on div "check เห็นโฆษณาในทีวี" at bounding box center [164, 145] width 185 height 16
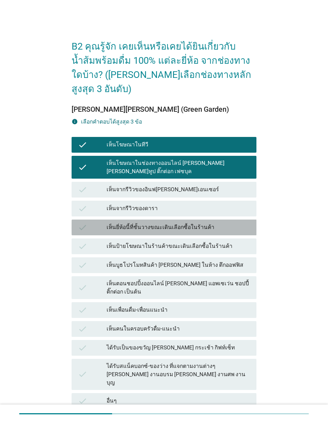
click at [234, 223] on div "เห็นยี่ห้อนี้ที่ชั้นวางขณะเดินเลือกซื้อในร้านค้า" at bounding box center [179, 227] width 144 height 9
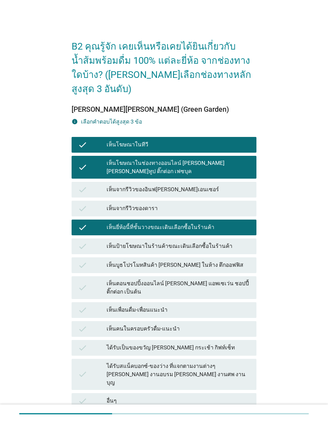
click at [241, 409] on div at bounding box center [163, 414] width 289 height 12
click at [232, 412] on div at bounding box center [163, 414] width 289 height 12
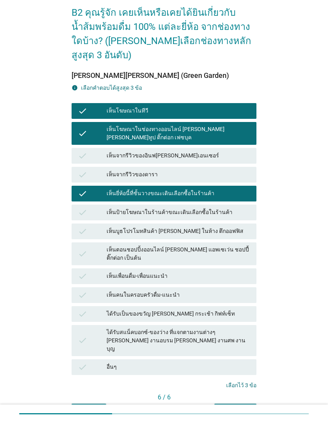
scroll to position [48, 0]
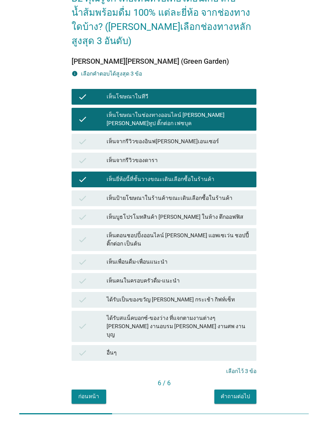
click at [248, 392] on div "คำถามต่อไป" at bounding box center [236, 396] width 30 height 8
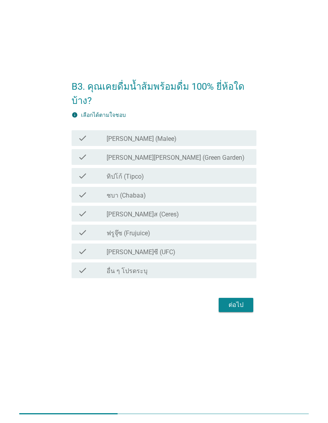
scroll to position [0, 0]
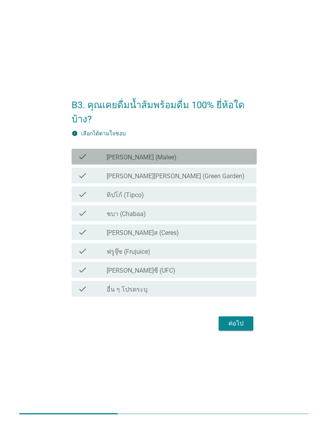
click at [240, 161] on div "check_box_outline_blank [PERSON_NAME] (Malee)" at bounding box center [179, 156] width 144 height 9
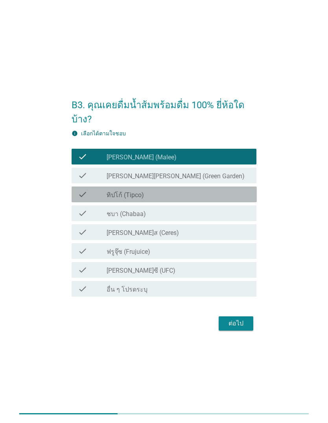
click at [230, 199] on div "check_box_outline_blank ทิปโก้ (Tipco)" at bounding box center [179, 194] width 144 height 9
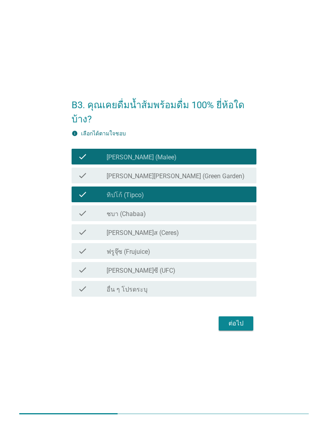
click at [226, 218] on div "check_box_outline_blank ชบา (Chabaa)" at bounding box center [179, 213] width 144 height 9
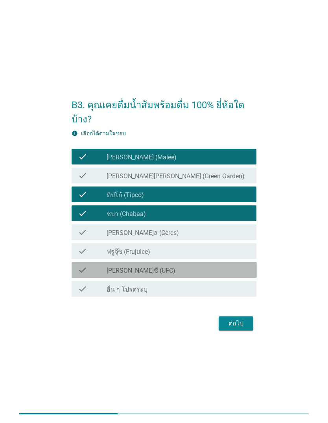
click at [220, 275] on div "check_box_outline_blank [PERSON_NAME]ซี (UFC)" at bounding box center [179, 269] width 144 height 9
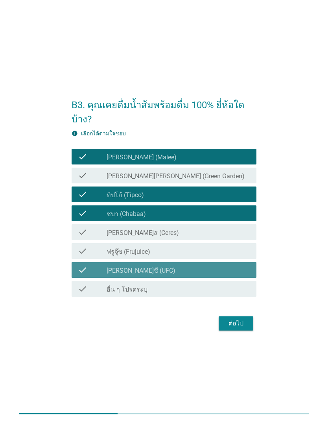
click at [220, 275] on div "check_box_outline_blank [PERSON_NAME]ซี (UFC)" at bounding box center [179, 269] width 144 height 9
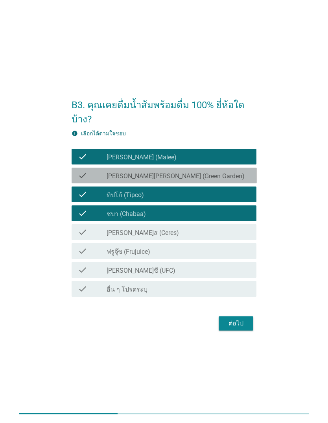
click at [248, 180] on div "check_box_outline_blank [PERSON_NAME][PERSON_NAME] (Green Garden)" at bounding box center [179, 175] width 144 height 9
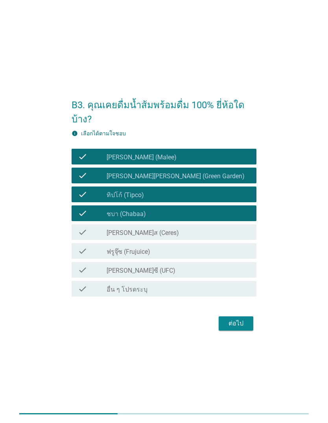
click at [226, 275] on div "check_box_outline_blank [PERSON_NAME]ซี (UFC)" at bounding box center [179, 269] width 144 height 9
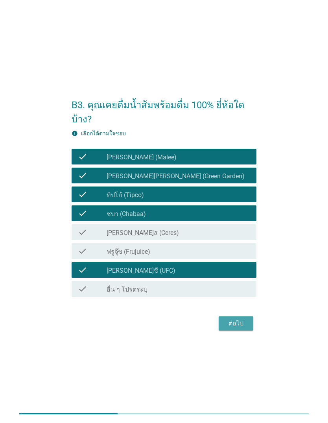
click at [244, 328] on div "ต่อไป" at bounding box center [236, 323] width 22 height 9
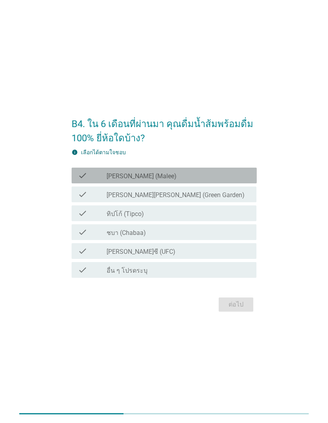
click at [253, 183] on div "check check_box_outline_blank [PERSON_NAME] (Malee)" at bounding box center [164, 176] width 185 height 16
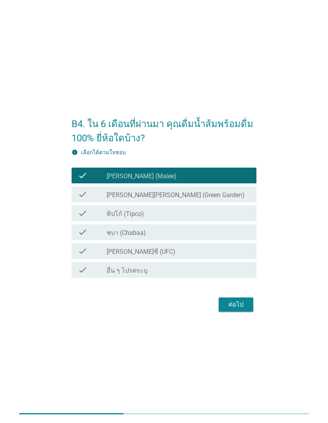
click at [236, 218] on div "check_box_outline_blank ทิปโก้ (Tipco)" at bounding box center [179, 213] width 144 height 9
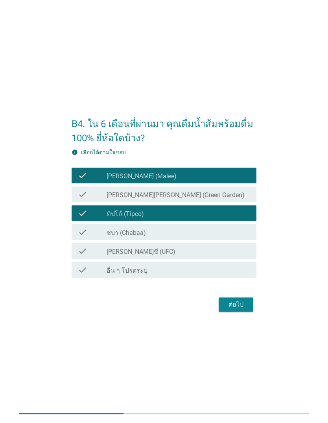
click at [241, 309] on div "ต่อไป" at bounding box center [236, 304] width 22 height 9
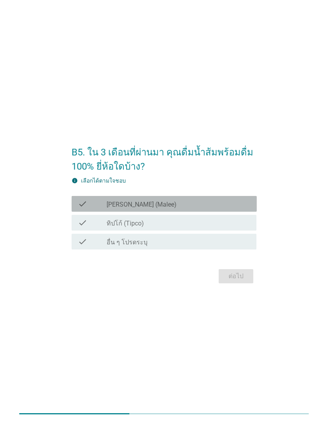
click at [243, 209] on div "check_box_outline_blank [PERSON_NAME] (Malee)" at bounding box center [179, 203] width 144 height 9
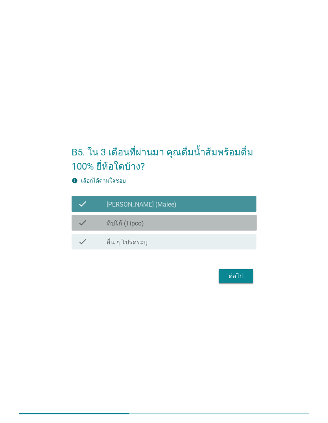
click at [237, 227] on div "check_box ทิปโก้ (Tipco)" at bounding box center [179, 222] width 144 height 9
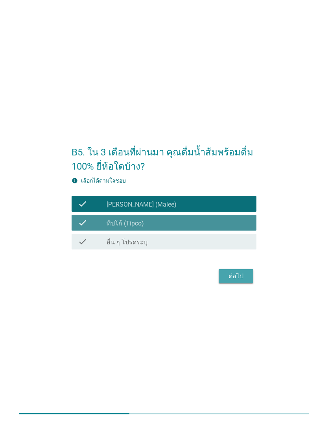
click at [251, 283] on button "ต่อไป" at bounding box center [236, 276] width 35 height 14
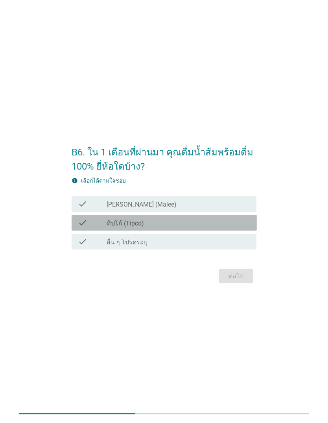
click at [240, 227] on div "check_box ทิปโก้ (Tipco)" at bounding box center [179, 222] width 144 height 9
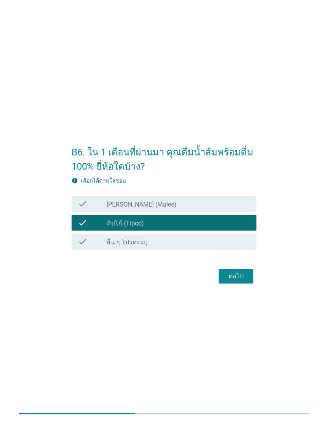
click at [241, 281] on div "ต่อไป" at bounding box center [236, 276] width 22 height 9
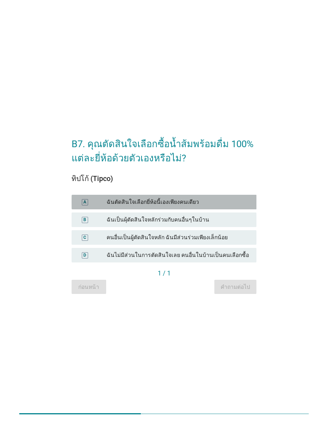
click at [247, 206] on div "ฉันตัดสินใจเลือกยี่ห้อนี้เองเพียงคนเดียว" at bounding box center [179, 202] width 144 height 8
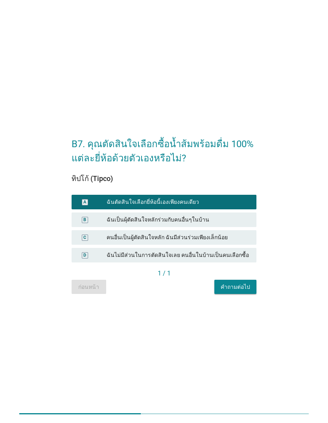
click at [245, 291] on div "คำถามต่อไป" at bounding box center [236, 287] width 30 height 8
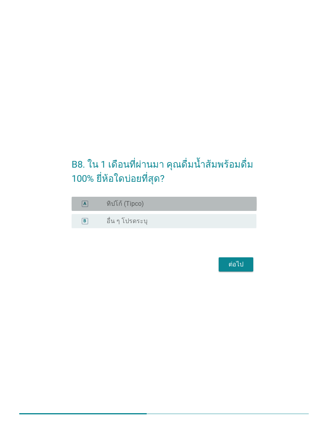
click at [244, 211] on div "A radio_button_unchecked ทิปโก้ (Tipco)" at bounding box center [164, 204] width 185 height 14
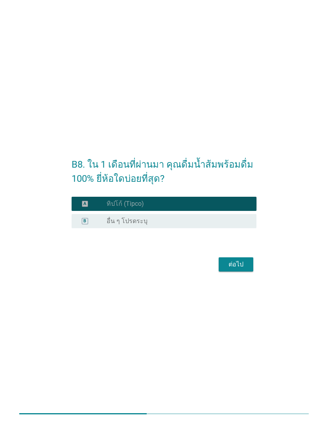
click at [244, 272] on button "ต่อไป" at bounding box center [236, 264] width 35 height 14
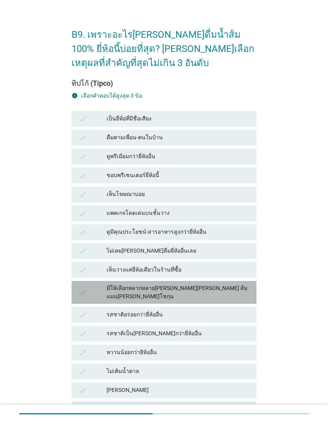
scroll to position [33, 0]
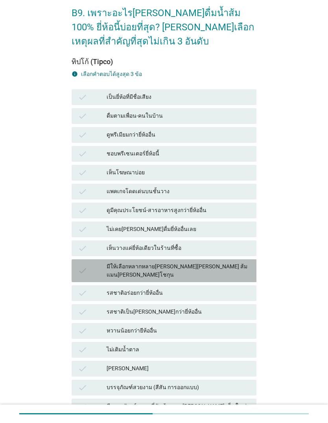
click at [241, 268] on div "มีให้เลือกหลากหลาย[PERSON_NAME][PERSON_NAME] ส้มแมน[PERSON_NAME]โชกุน" at bounding box center [179, 271] width 144 height 17
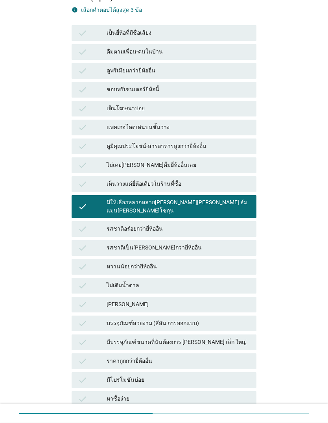
scroll to position [98, 0]
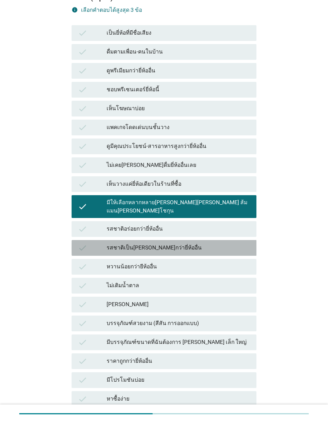
click at [233, 249] on div "รสชาติเป็น[PERSON_NAME]กว่ายี่ห้ออื่น" at bounding box center [179, 247] width 144 height 9
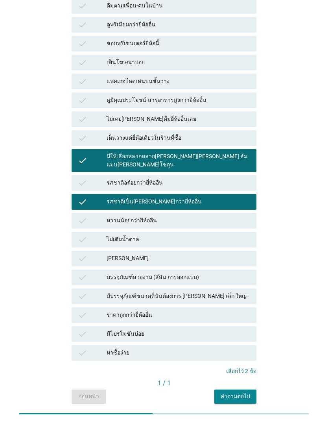
scroll to position [144, 0]
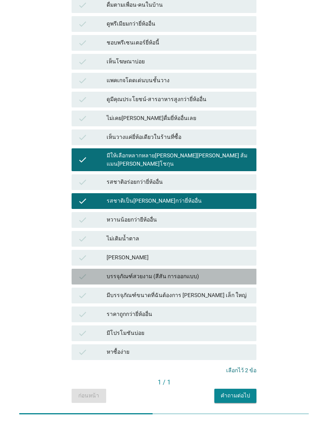
click at [235, 276] on div "บรรจุภัณฑ์สวยงาม (สีสัน การออกแบบ)" at bounding box center [179, 276] width 144 height 9
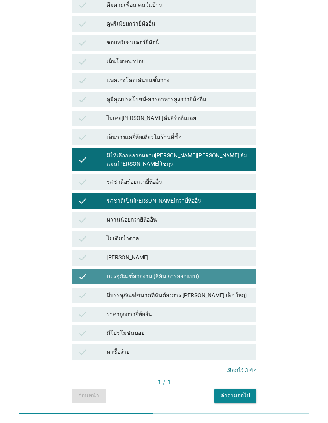
click at [231, 278] on div "บรรจุภัณฑ์สวยงาม (สีสัน การออกแบบ)" at bounding box center [179, 276] width 144 height 9
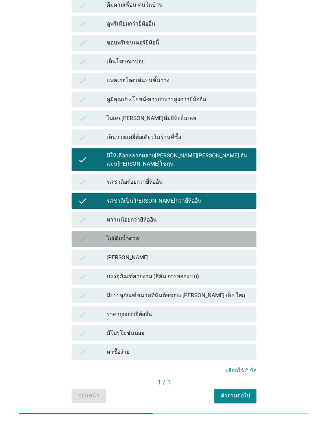
click at [236, 241] on div "ไม่เติมน้ำตาล" at bounding box center [179, 238] width 144 height 9
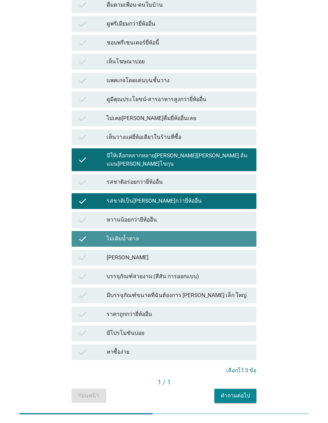
click at [234, 239] on div "ไม่เติมน้ำตาล" at bounding box center [179, 238] width 144 height 9
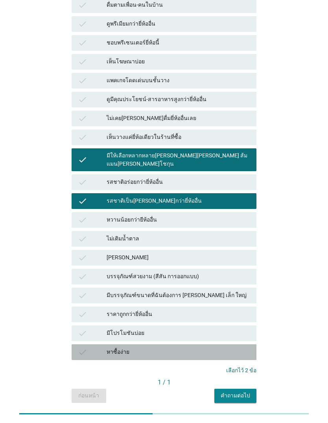
click at [224, 350] on div "หาซื้อง่าย" at bounding box center [179, 352] width 144 height 9
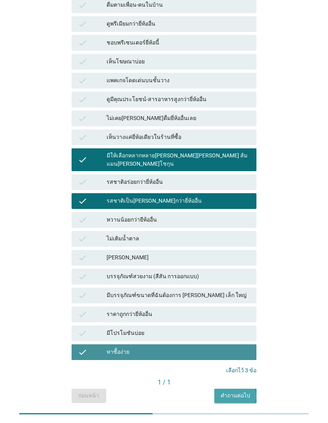
click at [242, 397] on div "คำถามต่อไป" at bounding box center [236, 396] width 30 height 8
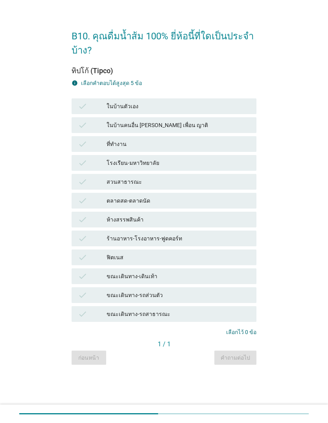
scroll to position [0, 0]
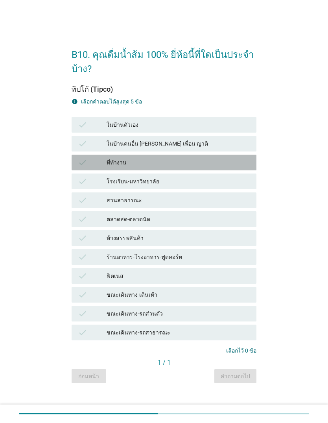
click at [233, 167] on div "ที่ทำงาน" at bounding box center [179, 162] width 144 height 9
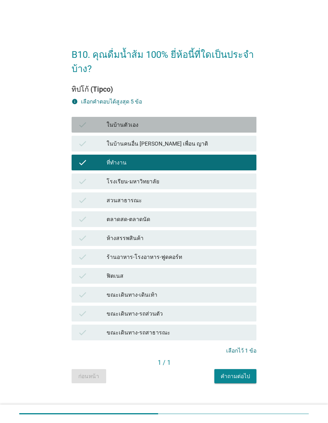
click at [246, 129] on div "ในบ้านตัวเอง" at bounding box center [179, 124] width 144 height 9
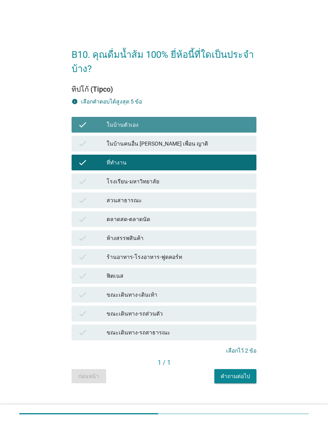
click at [244, 133] on div "check ในบ้านตัวเอง" at bounding box center [164, 125] width 185 height 16
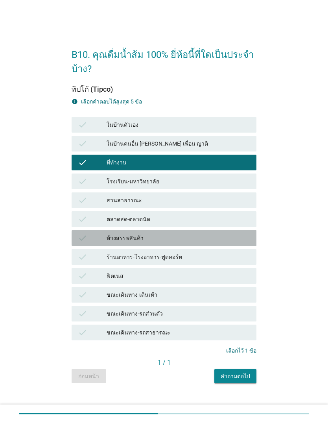
click at [221, 243] on div "ห้างสรรพสินค้า" at bounding box center [179, 237] width 144 height 9
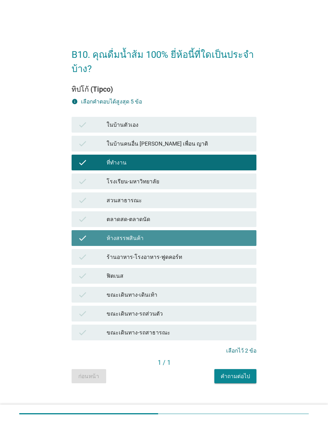
click at [235, 246] on div "check ห้างสรรพสินค้า" at bounding box center [164, 238] width 185 height 16
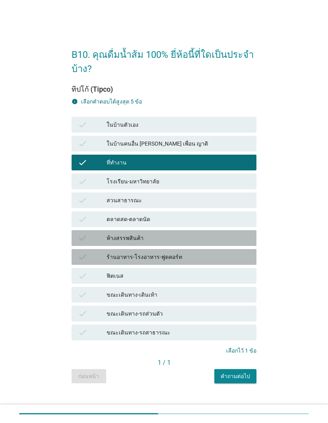
click at [227, 262] on div "ร้านอาหาร-โรงอาหาร-ฟูดคอร์ท" at bounding box center [179, 256] width 144 height 9
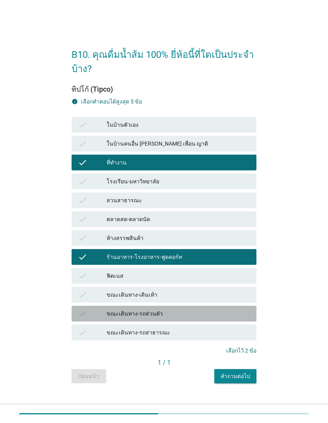
click at [223, 318] on div "ขณะเดินทาง-รถส่วนตัว" at bounding box center [179, 313] width 144 height 9
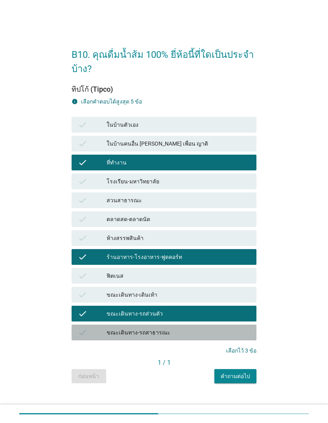
click at [237, 337] on div "ขณะเดินทาง-รถสาธารณะ" at bounding box center [179, 332] width 144 height 9
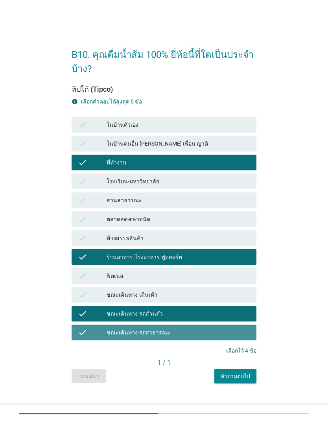
click at [247, 383] on button "คำถามต่อไป" at bounding box center [235, 376] width 42 height 14
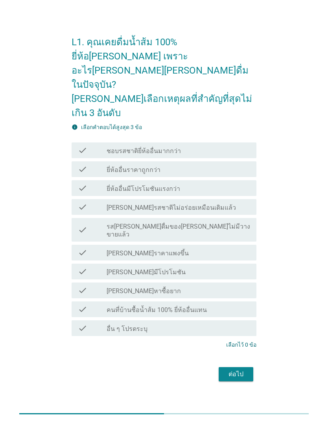
scroll to position [4, 0]
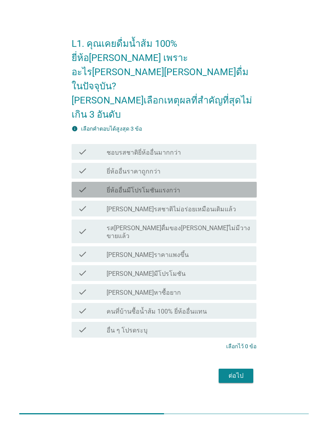
click at [224, 185] on div "check_box_outline_blank ยี่ห้ออื่นมีโปรโมชันแรงกว่า" at bounding box center [179, 189] width 144 height 9
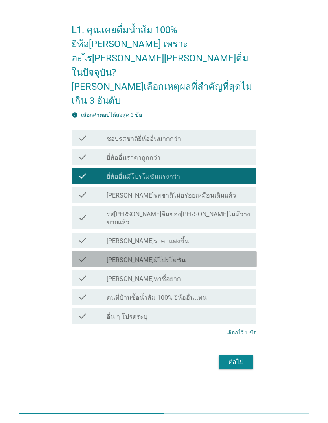
scroll to position [48, 0]
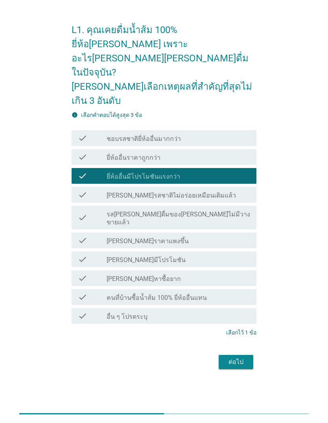
click at [245, 357] on div "ต่อไป" at bounding box center [236, 361] width 22 height 9
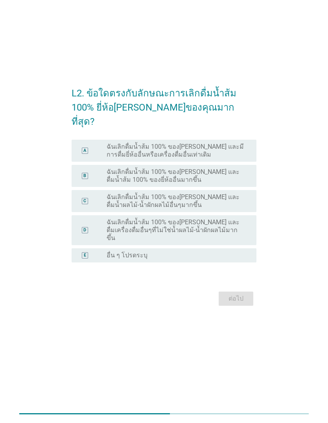
scroll to position [0, 0]
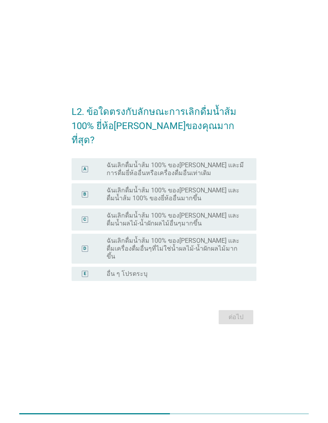
click at [235, 202] on label "ฉันเลิกดื่มน้ำส้ม 100% ของ[PERSON_NAME] และดื่มน้ำส้ม 100% ของยี่ห้ออื่นมากขึ้น" at bounding box center [176, 195] width 138 height 16
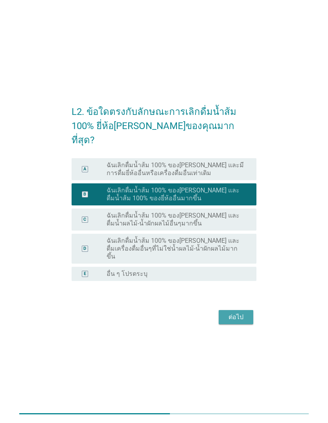
click at [241, 319] on div "ต่อไป" at bounding box center [236, 316] width 22 height 9
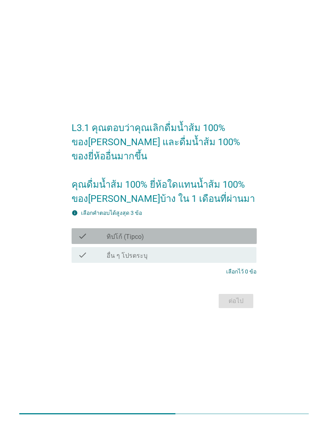
click at [231, 239] on div "check_box_outline_blank ทิปโก้ (Tipco)" at bounding box center [179, 235] width 144 height 9
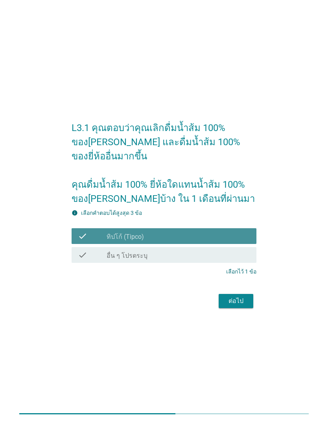
click at [248, 308] on button "ต่อไป" at bounding box center [236, 301] width 35 height 14
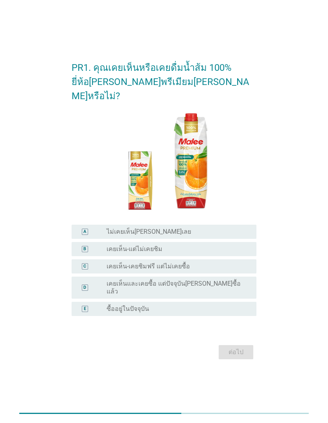
scroll to position [4, 0]
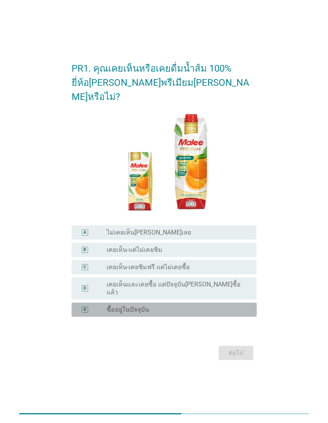
click at [233, 311] on div "radio_button_unchecked ซื้ออยู่ในปัจจุบัน" at bounding box center [176, 310] width 138 height 8
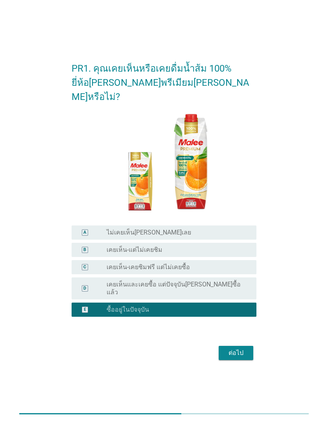
click at [235, 356] on div "ต่อไป" at bounding box center [236, 352] width 22 height 9
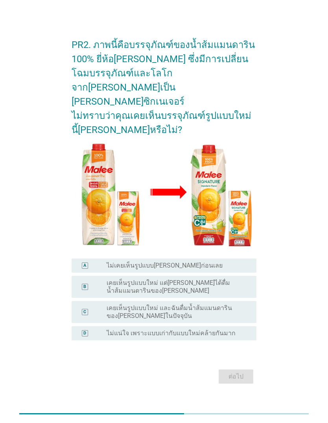
scroll to position [0, 0]
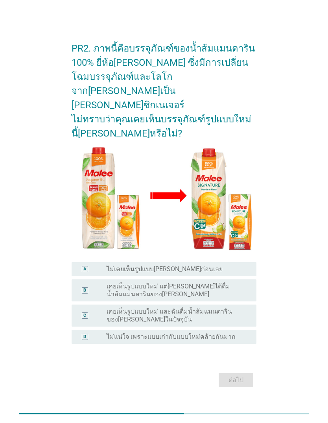
click at [233, 335] on div "radio_button_unchecked ไม่แน่ใจ เพราะแบบเก่ากับแบบใหม่คล้ายกันมาก" at bounding box center [176, 337] width 138 height 8
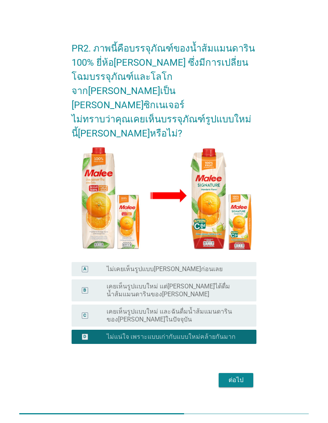
click at [233, 375] on button "ต่อไป" at bounding box center [236, 380] width 35 height 14
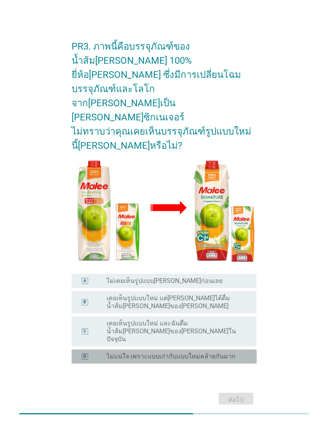
click at [229, 353] on label "ไม่แน่ใจ เพราะแบบเก่ากับแบบใหม่คล้ายกันมาก" at bounding box center [171, 357] width 129 height 8
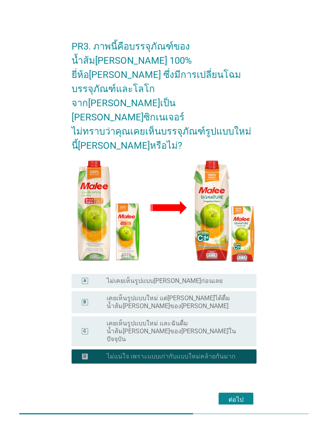
click at [235, 393] on button "ต่อไป" at bounding box center [236, 400] width 35 height 14
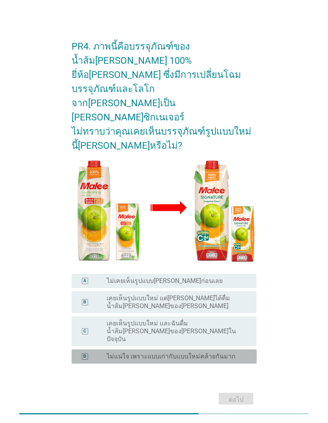
click at [233, 353] on div "radio_button_unchecked ไม่แน่ใจ เพราะแบบเก่ากับแบบใหม่คล้ายกันมาก" at bounding box center [176, 357] width 138 height 8
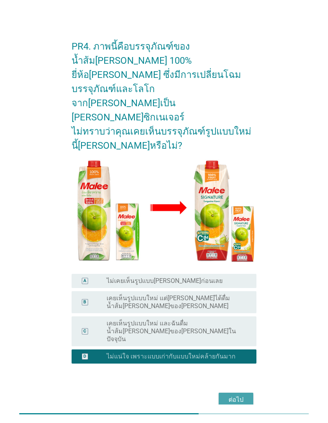
click at [237, 395] on div "ต่อไป" at bounding box center [236, 399] width 22 height 9
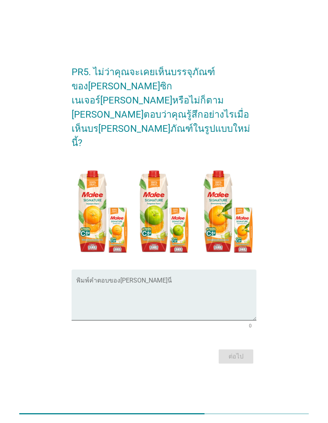
click at [215, 270] on div "พิมพ์คำตอบของ[PERSON_NAME]นี่" at bounding box center [166, 295] width 181 height 51
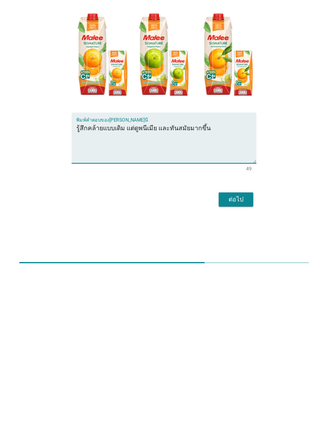
type textarea "รู้สึกคล้ายแบบเดิม แต่ดูพนีเมีย และทันสมัยมากขึ้น"
click at [244, 346] on div "ต่อไป" at bounding box center [236, 350] width 22 height 9
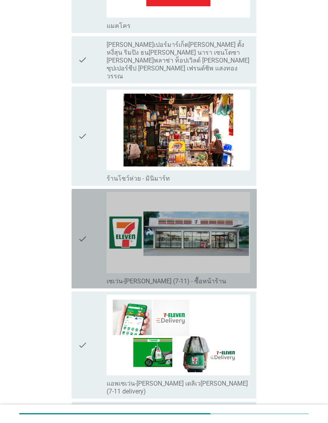
scroll to position [1094, 0]
click at [230, 223] on img at bounding box center [179, 232] width 144 height 81
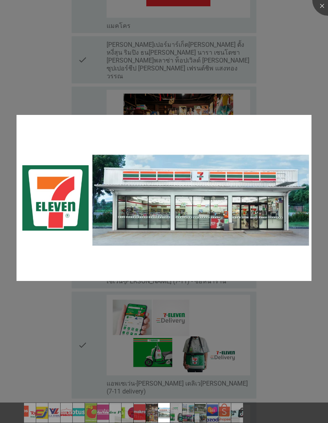
click at [293, 316] on div at bounding box center [164, 211] width 328 height 423
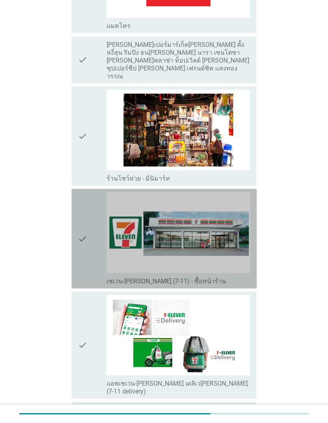
click at [90, 243] on div "check" at bounding box center [92, 238] width 29 height 93
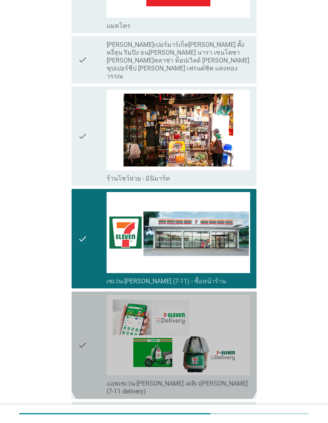
click at [90, 344] on div "check" at bounding box center [92, 345] width 29 height 101
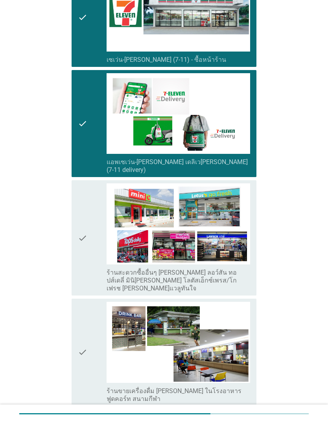
scroll to position [1315, 0]
click at [76, 122] on div "check check_box_outline_blank แอพเซเว่น-[PERSON_NAME] เดลิเว[PERSON_NAME] (7-11…" at bounding box center [164, 123] width 185 height 107
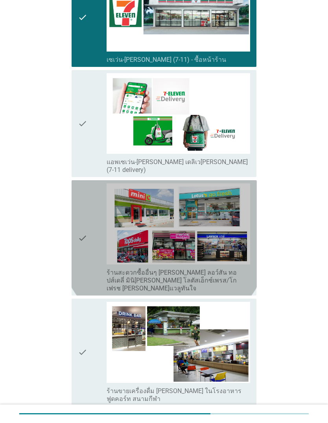
click at [85, 196] on icon "check" at bounding box center [82, 237] width 9 height 109
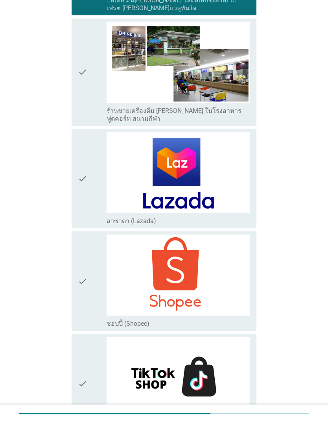
scroll to position [1611, 0]
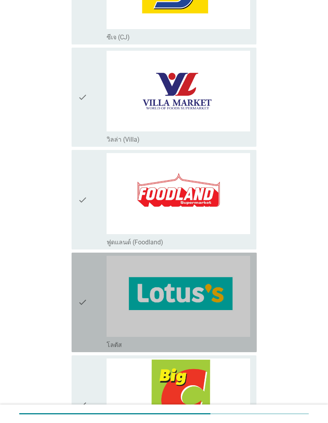
click at [91, 288] on div "check" at bounding box center [92, 302] width 29 height 93
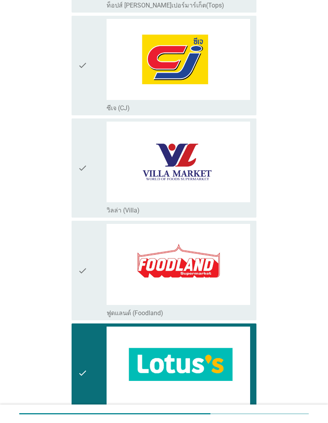
scroll to position [0, 0]
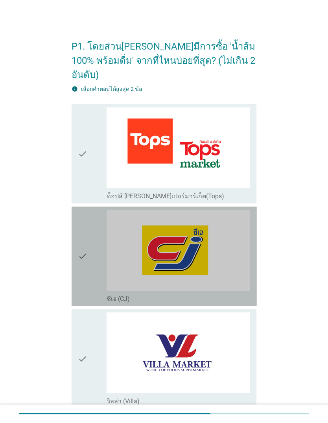
click at [88, 243] on div "check" at bounding box center [92, 256] width 29 height 93
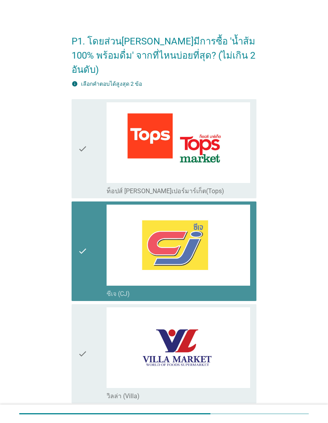
click at [93, 261] on div "check" at bounding box center [92, 251] width 29 height 93
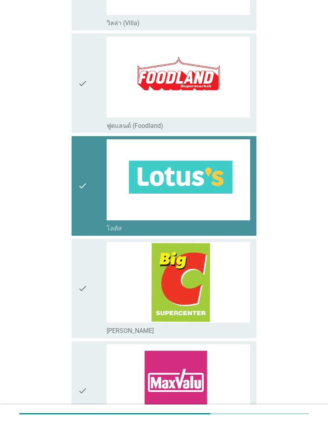
click at [93, 216] on div "check" at bounding box center [92, 185] width 29 height 93
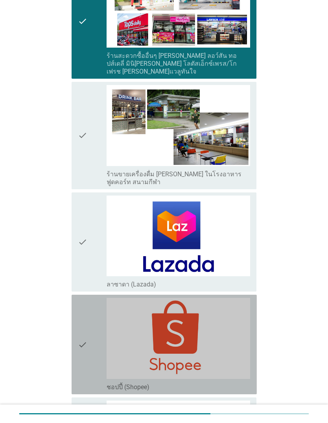
scroll to position [1623, 0]
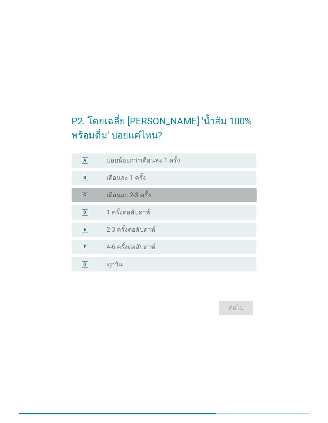
click at [217, 199] on div "radio_button_unchecked เดือนละ 2-3 ครั้ง" at bounding box center [176, 195] width 138 height 8
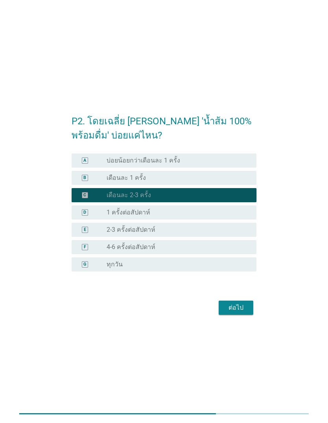
click at [242, 312] on div "ต่อไป" at bounding box center [236, 307] width 22 height 9
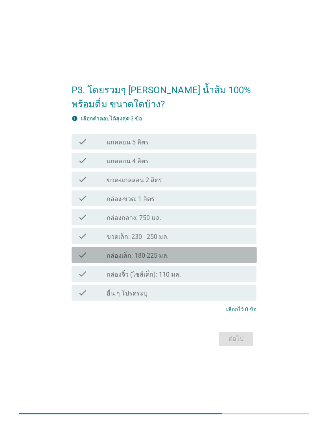
click at [223, 263] on div "check check_box_outline_blank กล่องเล็ก: 180-225 มล." at bounding box center [164, 255] width 185 height 16
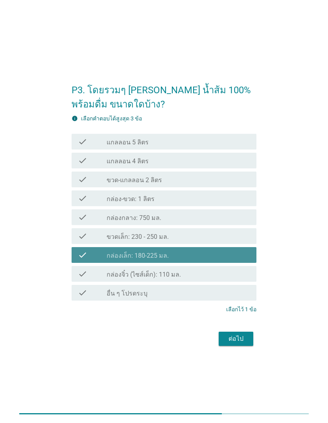
click at [226, 260] on div "check_box_outline_blank กล่องเล็ก: 180-225 มล." at bounding box center [179, 254] width 144 height 9
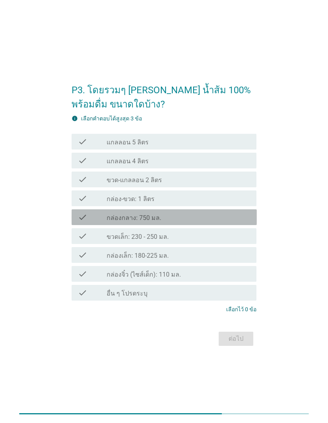
click at [229, 222] on div "check_box_outline_blank กล่องกลาง: 750 มล." at bounding box center [179, 217] width 144 height 9
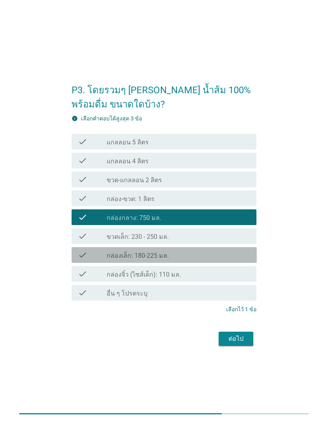
click at [211, 260] on div "check_box_outline_blank กล่องเล็ก: 180-225 มล." at bounding box center [179, 254] width 144 height 9
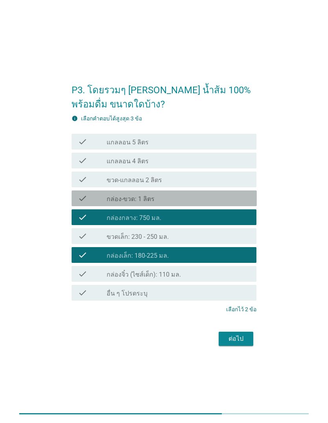
click at [229, 203] on div "check_box_outline_blank กล่อง-ขวด: 1 ลิตร" at bounding box center [179, 198] width 144 height 9
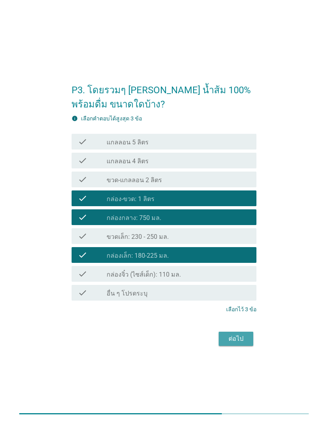
click at [236, 344] on div "ต่อไป" at bounding box center [236, 338] width 22 height 9
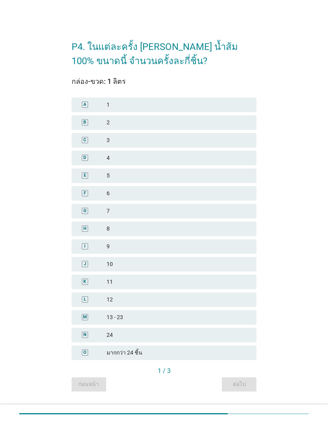
click at [217, 130] on div "B 2" at bounding box center [164, 122] width 185 height 15
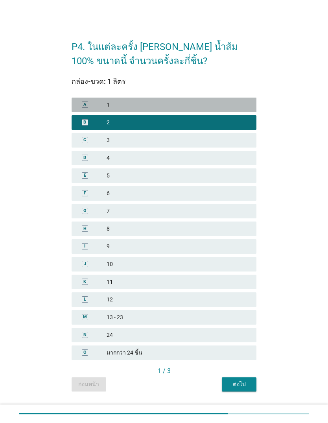
click at [217, 112] on div "A 1" at bounding box center [164, 105] width 185 height 15
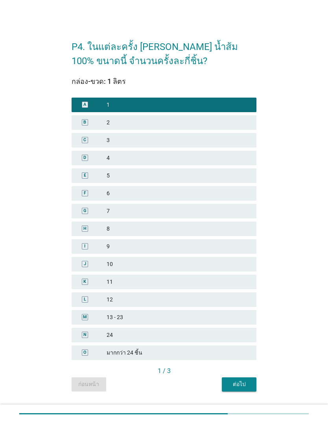
click at [248, 388] on div "ต่อไป" at bounding box center [239, 384] width 22 height 8
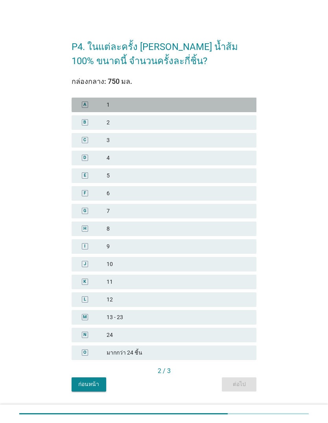
click at [216, 109] on div "1" at bounding box center [179, 105] width 144 height 8
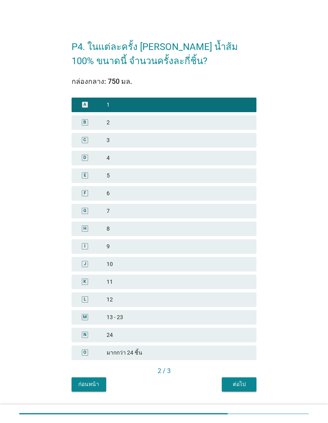
click at [248, 392] on button "ต่อไป" at bounding box center [239, 384] width 35 height 14
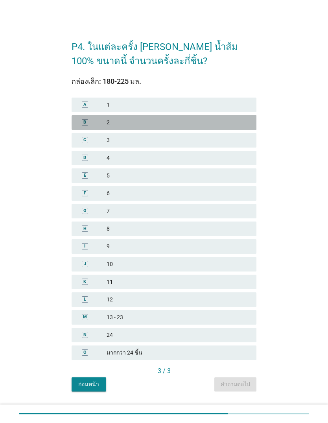
click at [200, 127] on div "2" at bounding box center [179, 122] width 144 height 8
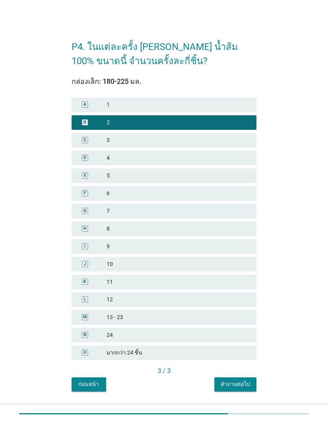
click at [243, 388] on div "คำถามต่อไป" at bounding box center [236, 384] width 30 height 8
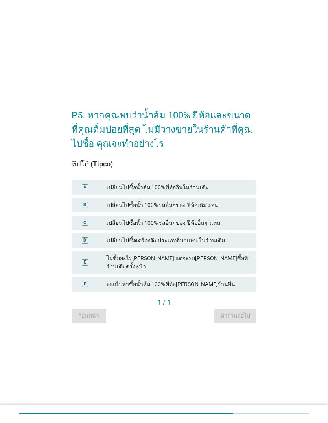
click at [298, 293] on div "P5. หากคุณพบว่าน้ำส้ม 100% ยี่ห้อและขนาดที่คุณดื่มบ่อยที่สุด ไม่มีวางขายในร้านค…" at bounding box center [164, 211] width 297 height 235
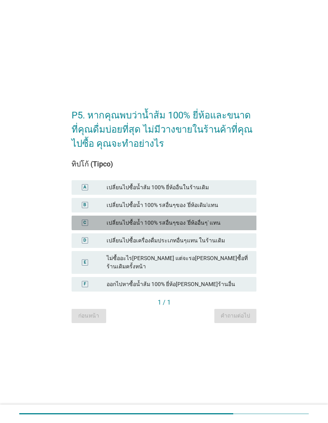
click at [222, 227] on div "เปลี่ยนไปซื้อน้ำ 100% รสอื่นๆของ 'ยี่ห้ออื่นๆ' แทน" at bounding box center [179, 223] width 144 height 8
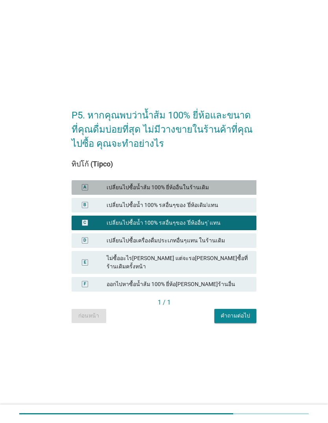
click at [227, 192] on div "เปลี่ยนไปซื้อน้ำส้ม 100% ยี่ห้ออื่นในร้านเดิม" at bounding box center [179, 187] width 144 height 8
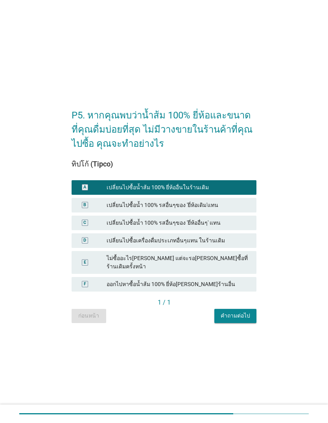
click at [233, 320] on div "คำถามต่อไป" at bounding box center [236, 316] width 30 height 8
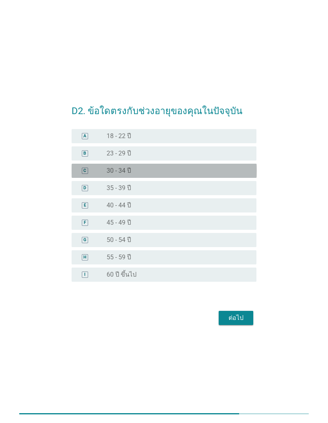
click at [195, 175] on div "radio_button_unchecked 30 - 34 ปี" at bounding box center [176, 171] width 138 height 8
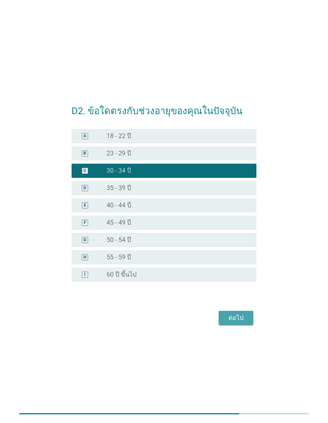
click at [242, 323] on div "ต่อไป" at bounding box center [236, 317] width 22 height 9
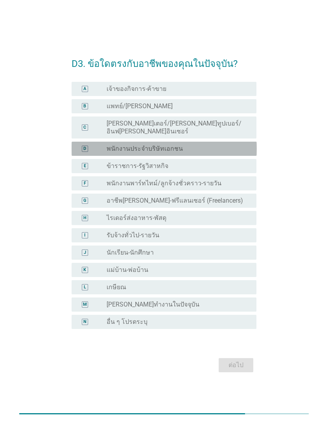
click at [224, 153] on div "radio_button_unchecked พนักงานประจำบริษัทเอกชน" at bounding box center [176, 149] width 138 height 8
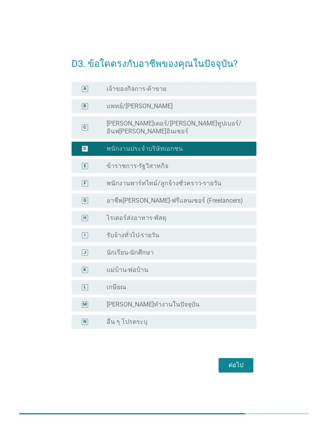
click at [233, 366] on div "ต่อไป" at bounding box center [164, 365] width 185 height 19
click at [237, 370] on div "ต่อไป" at bounding box center [236, 365] width 22 height 9
